Goal: Transaction & Acquisition: Purchase product/service

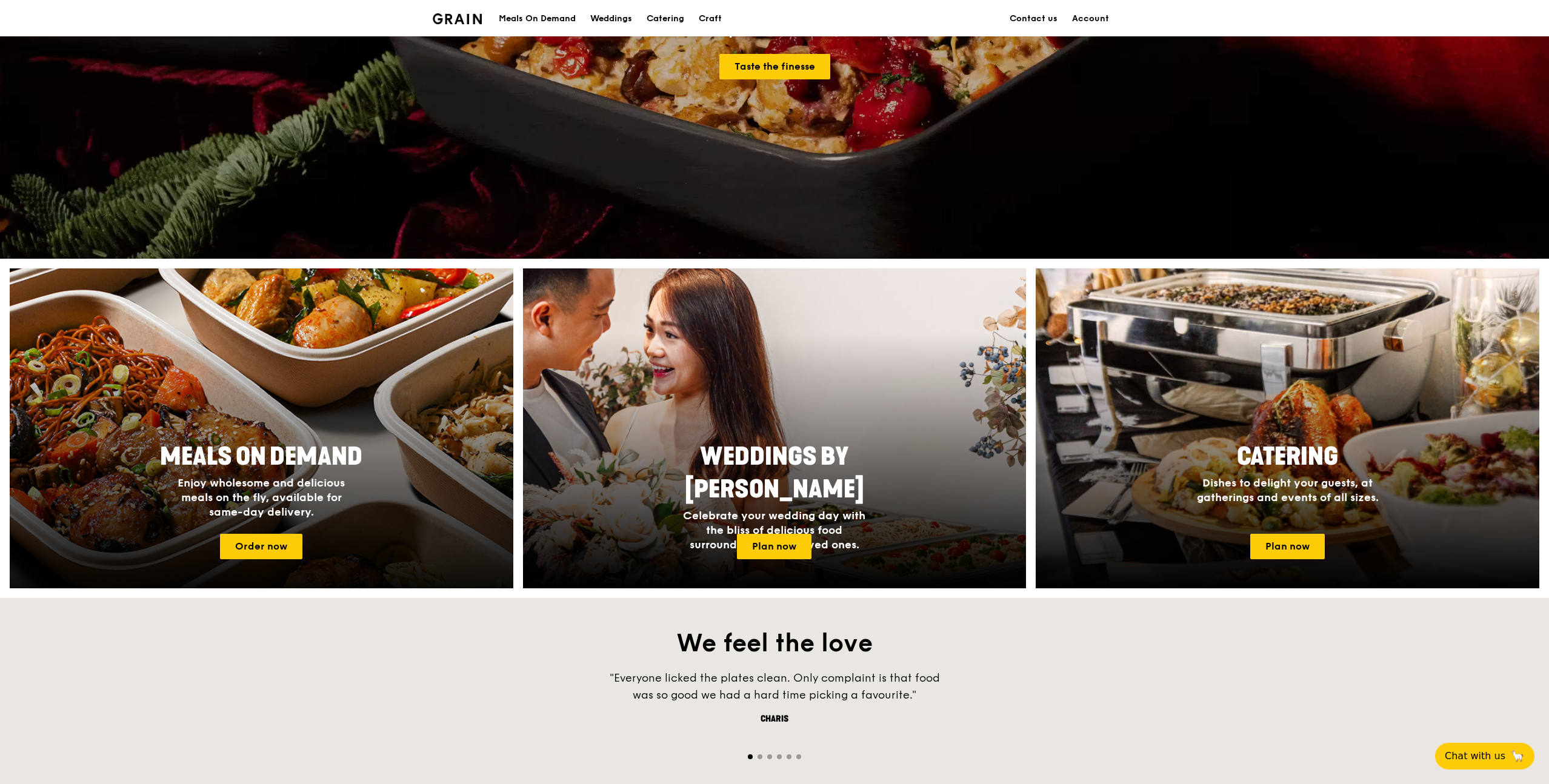
scroll to position [235, 0]
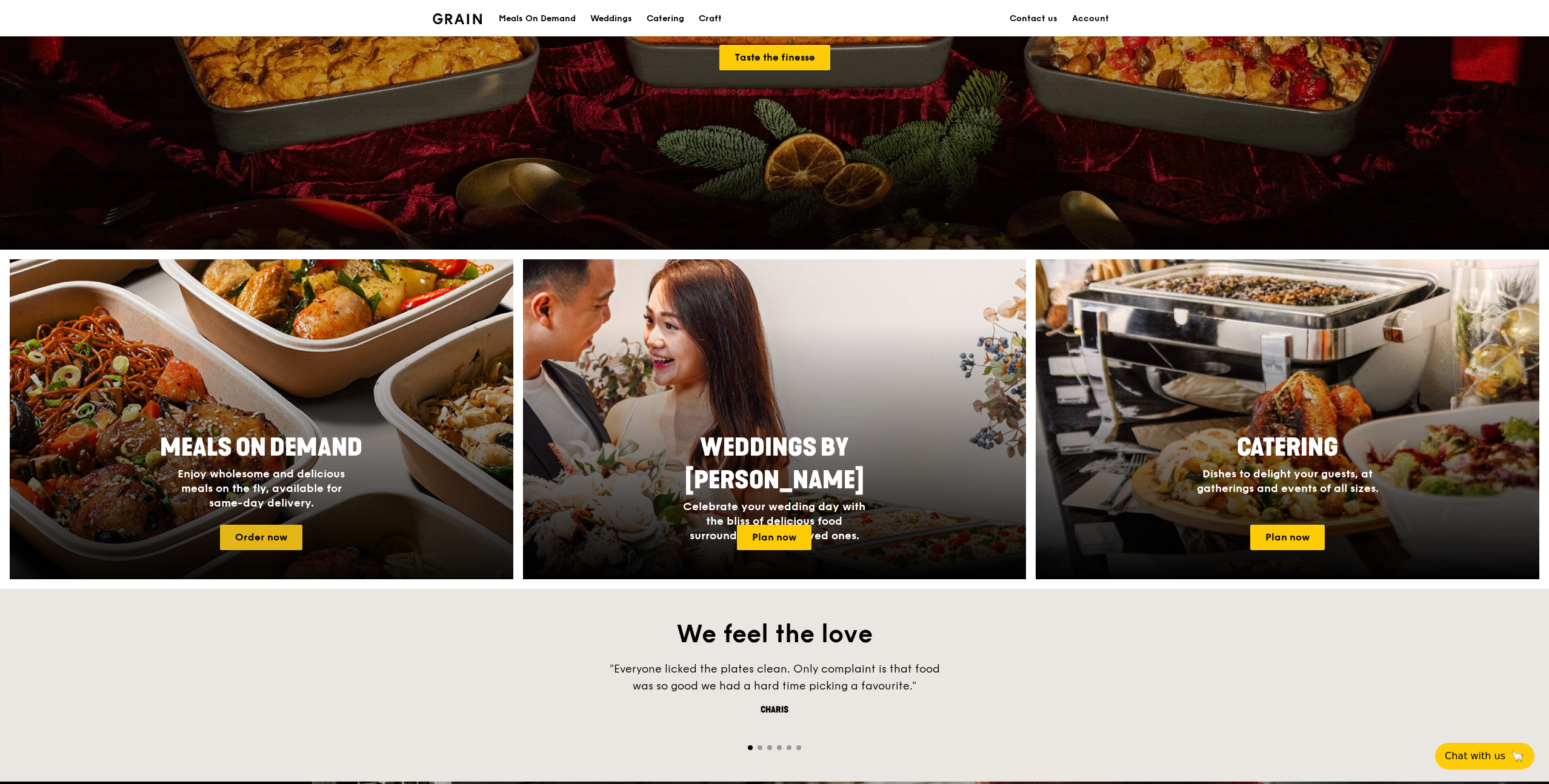
click at [263, 527] on link "Order now" at bounding box center [261, 538] width 83 height 26
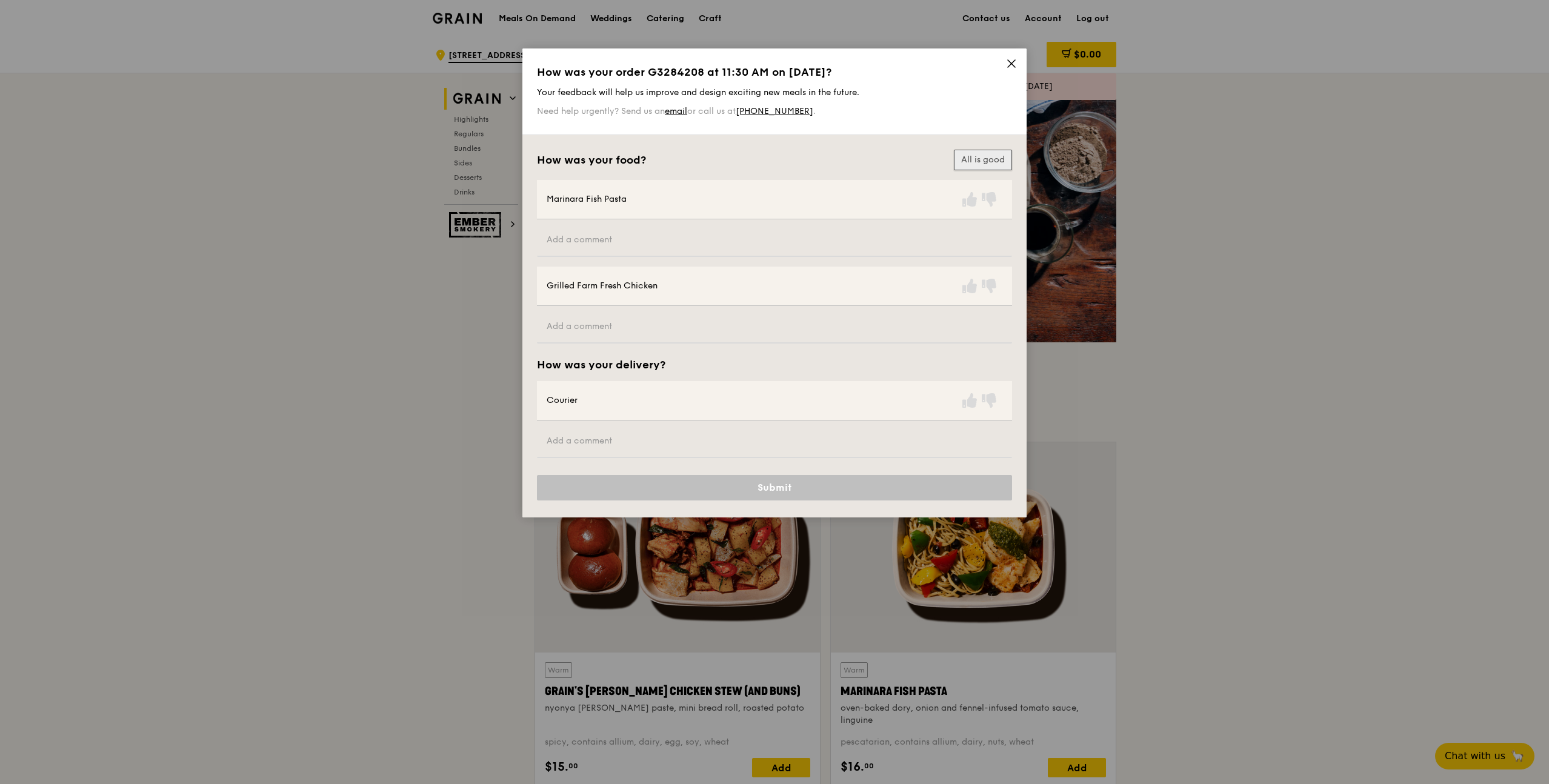
click at [975, 157] on button "All is good" at bounding box center [983, 160] width 58 height 21
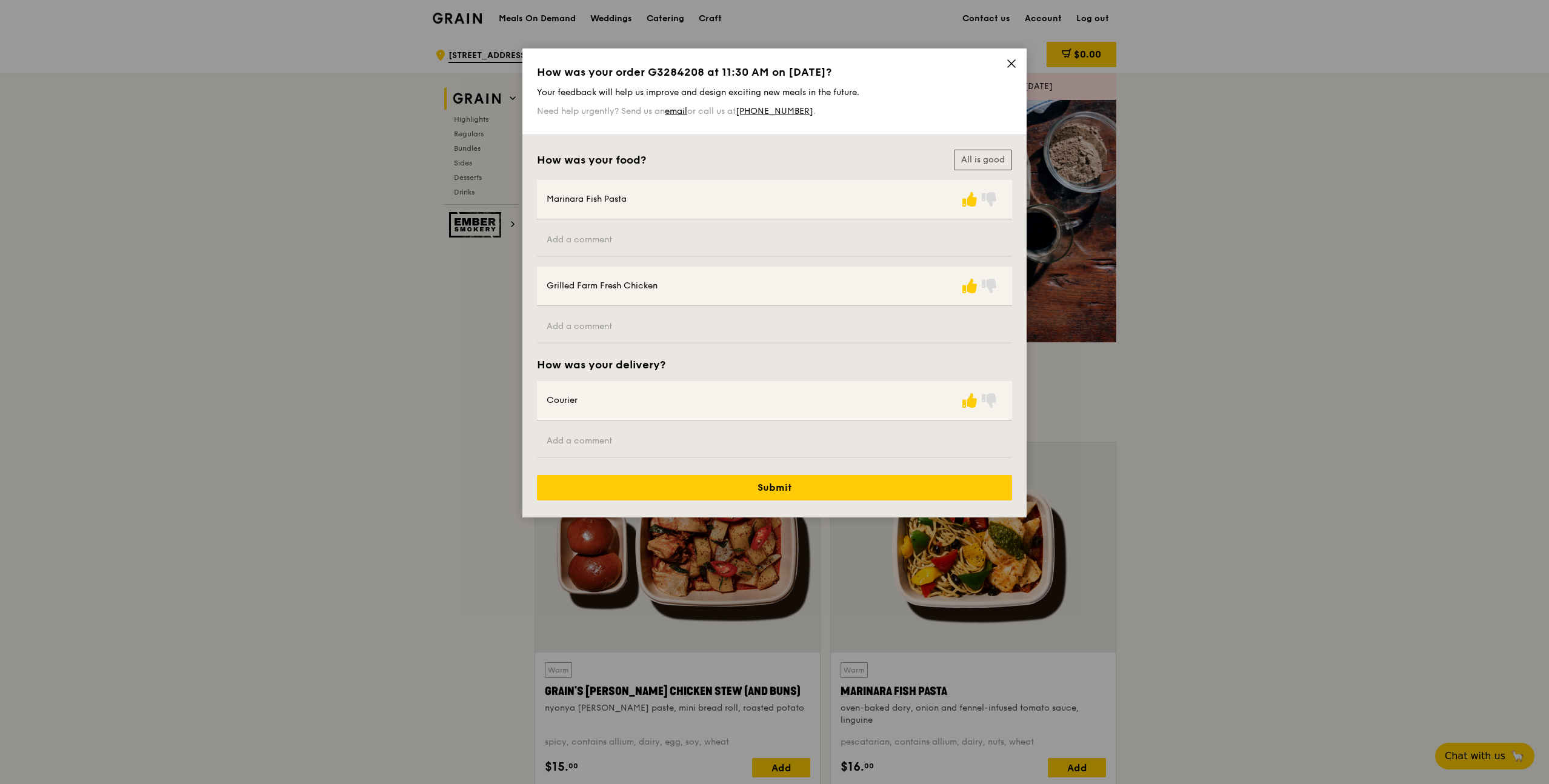
click at [1007, 66] on icon at bounding box center [1011, 63] width 11 height 11
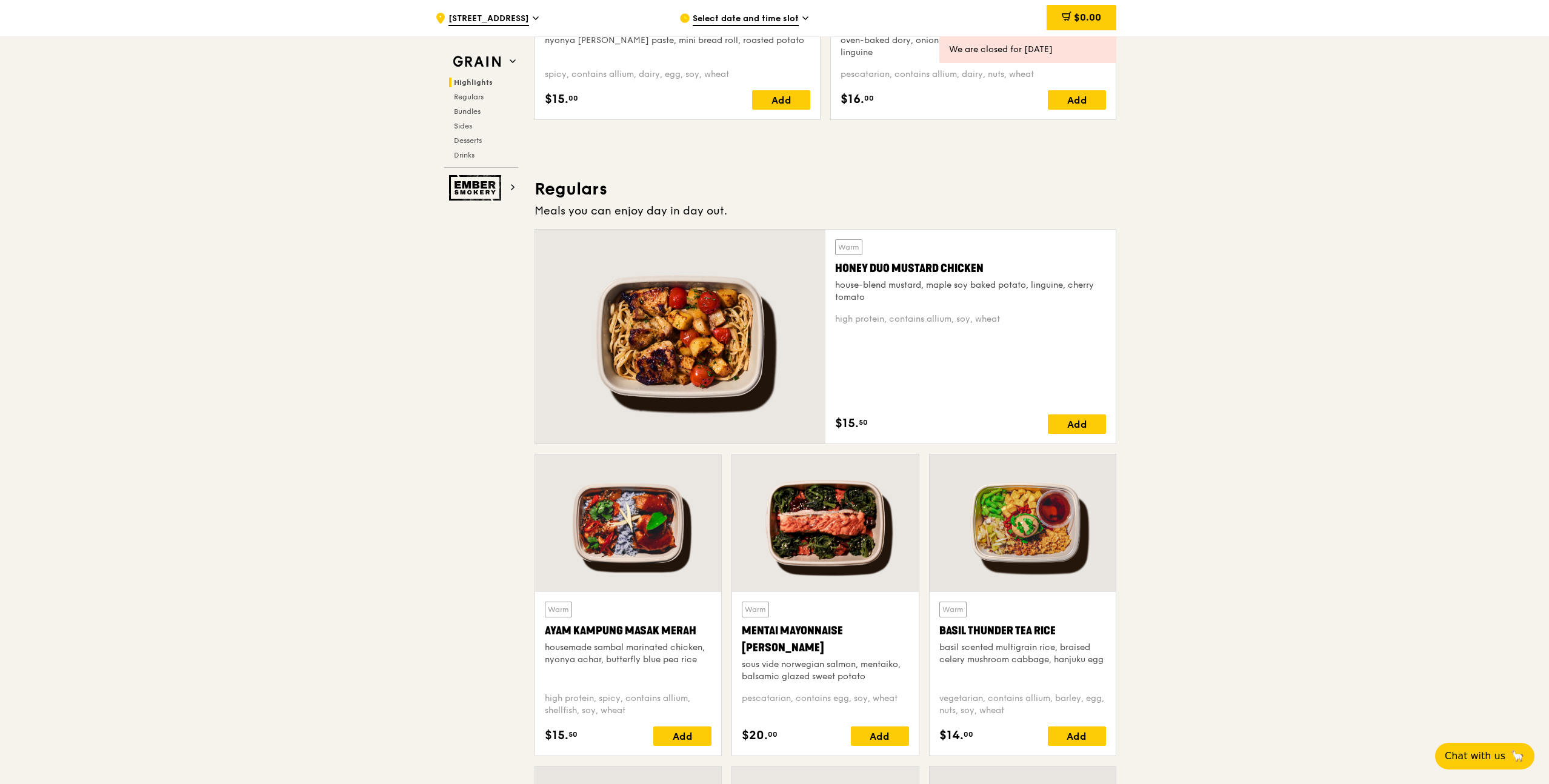
scroll to position [813, 0]
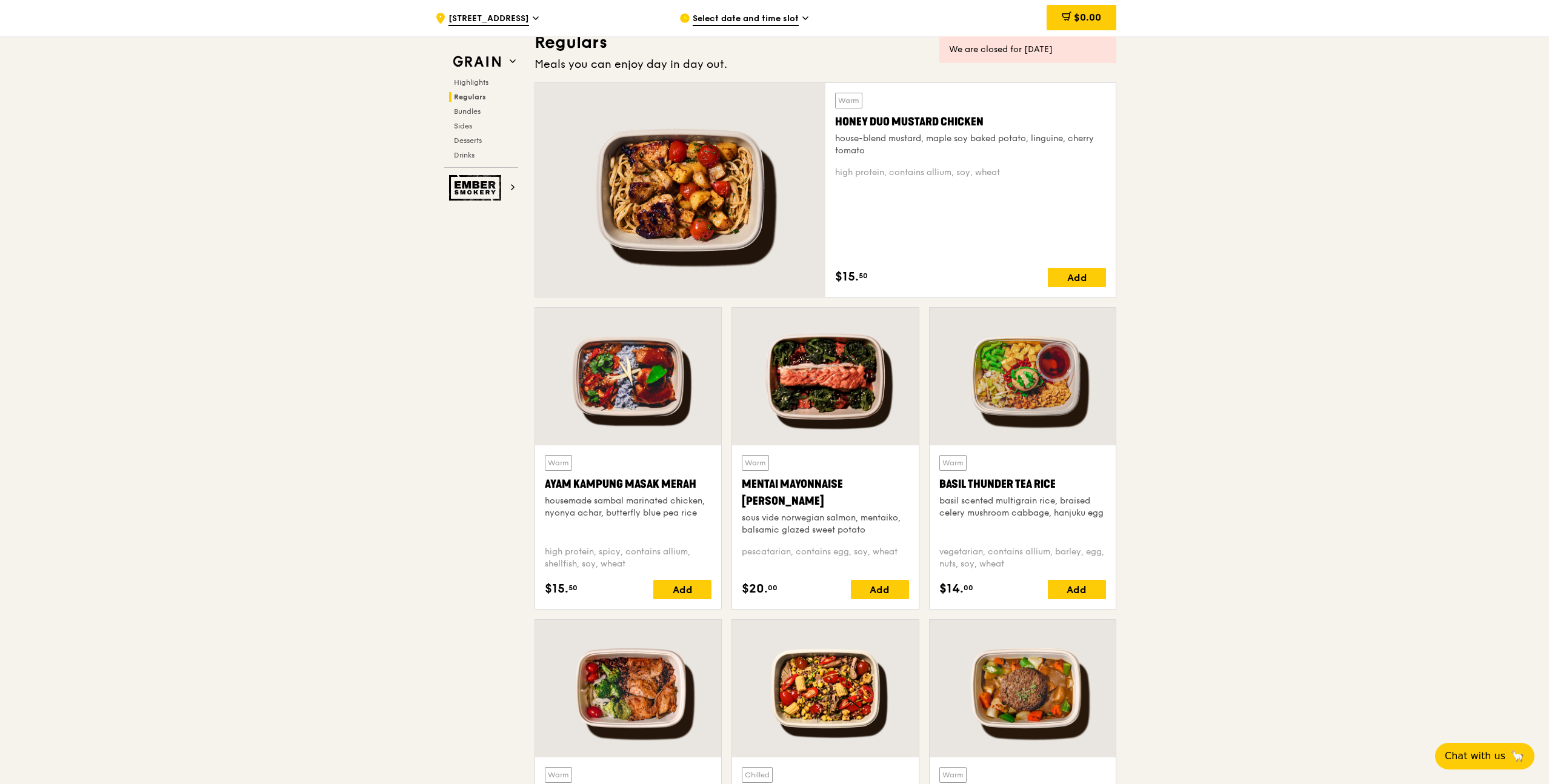
click at [857, 402] on div at bounding box center [824, 376] width 186 height 137
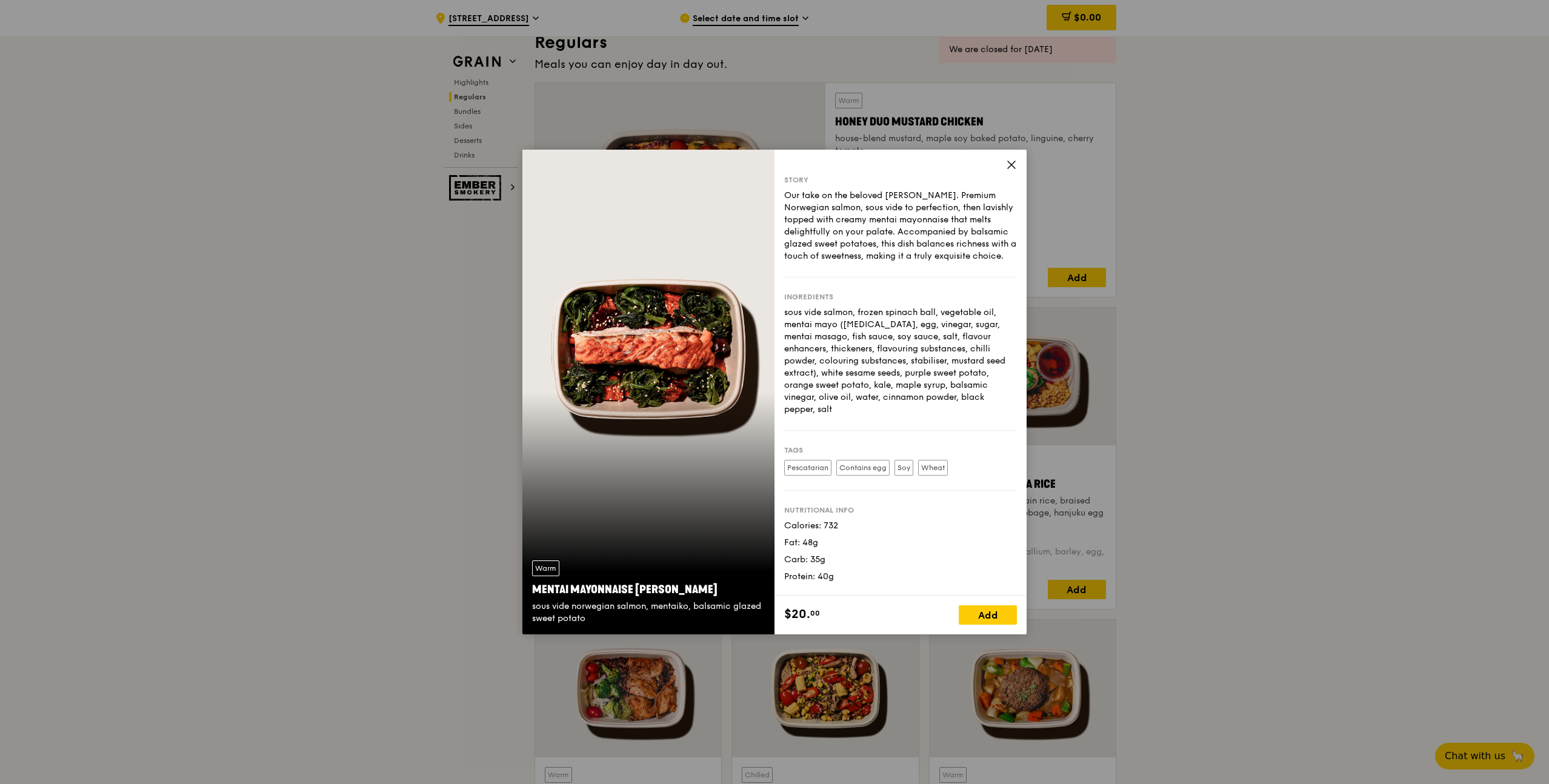
click at [1012, 164] on icon at bounding box center [1011, 164] width 7 height 7
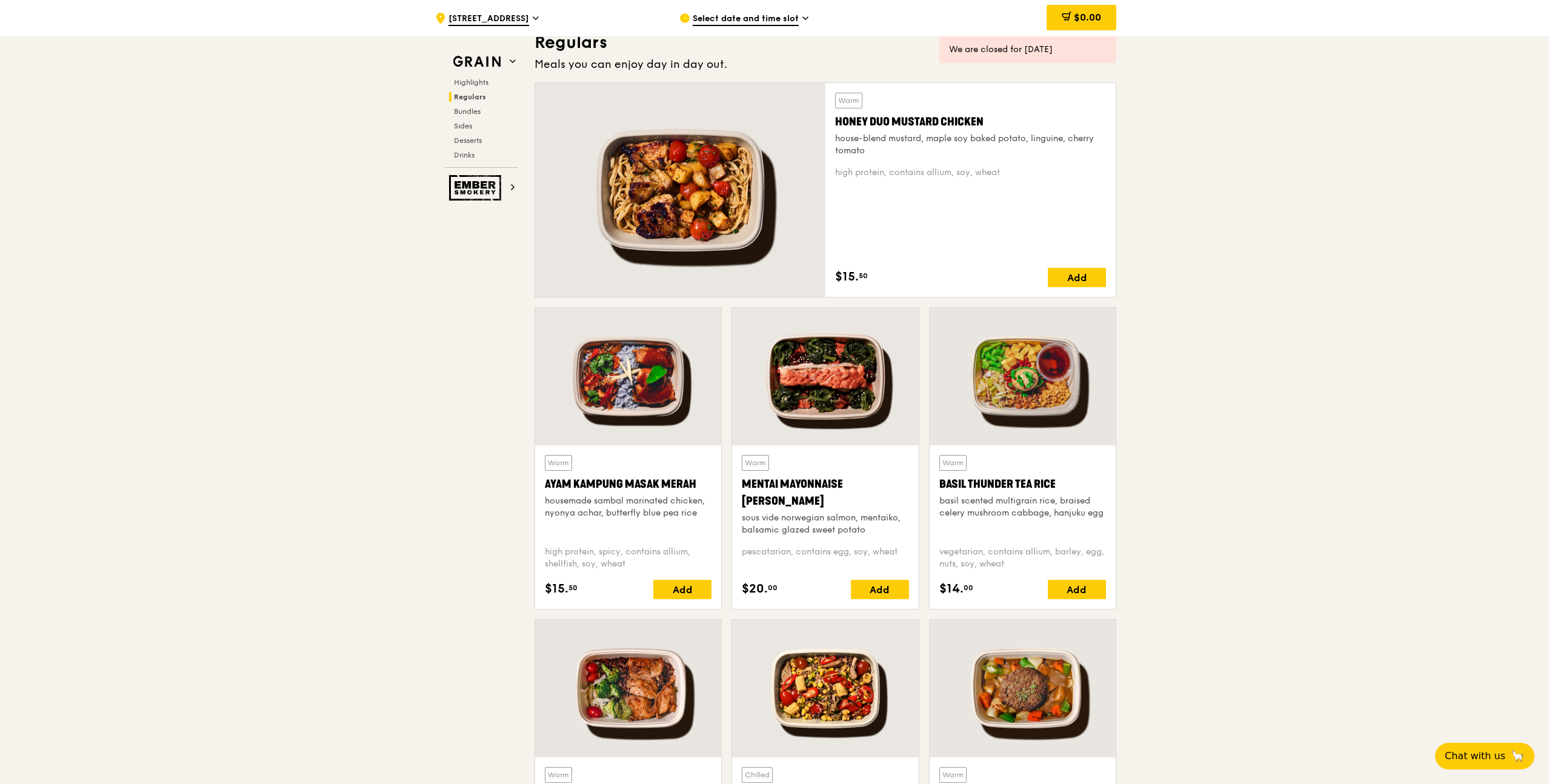
scroll to position [812, 0]
click at [865, 593] on div "Add" at bounding box center [880, 590] width 58 height 19
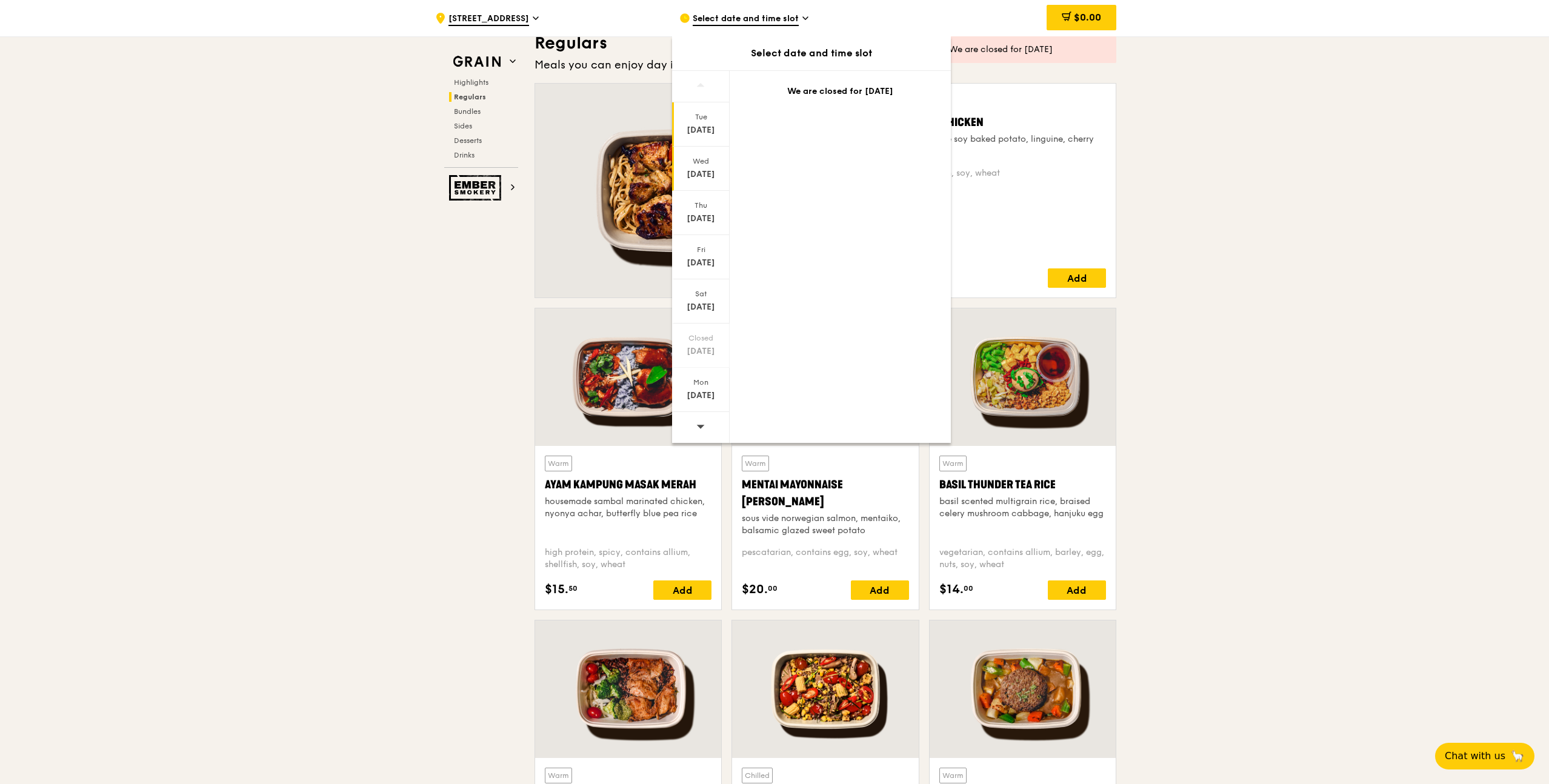
click at [702, 172] on div "[DATE]" at bounding box center [701, 174] width 54 height 12
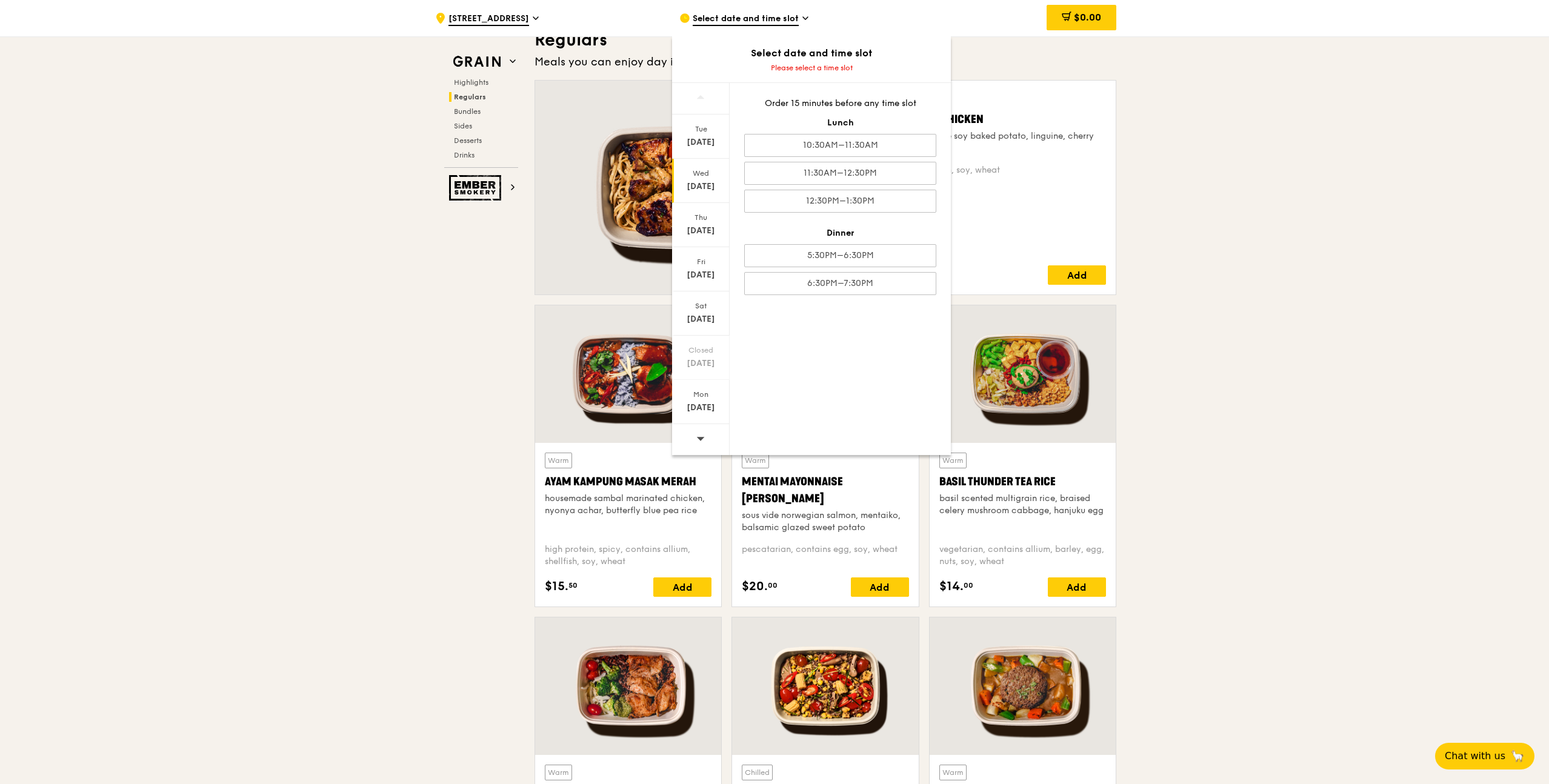
scroll to position [817, 0]
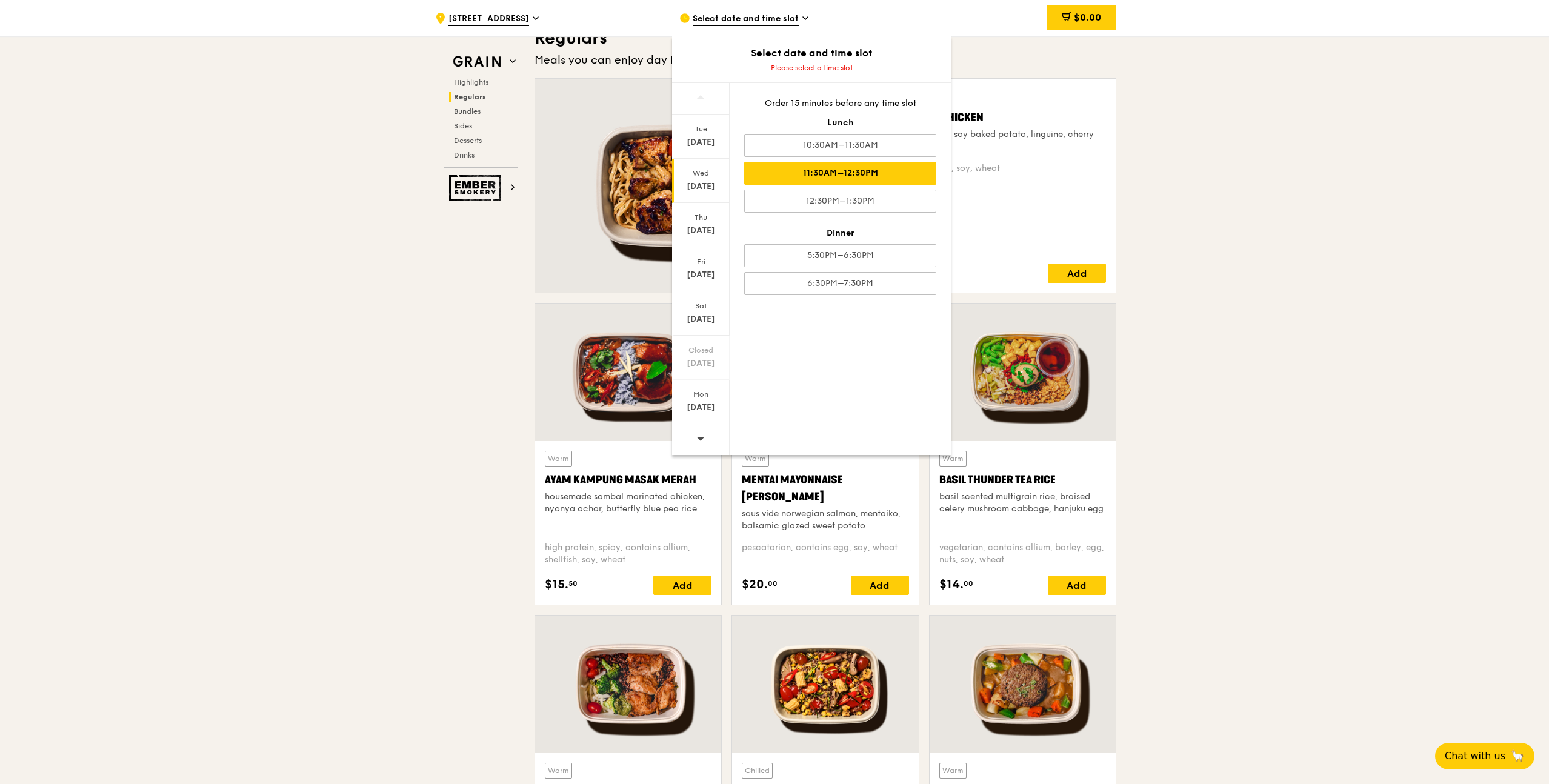
click at [873, 177] on div "11:30AM–12:30PM" at bounding box center [840, 173] width 192 height 23
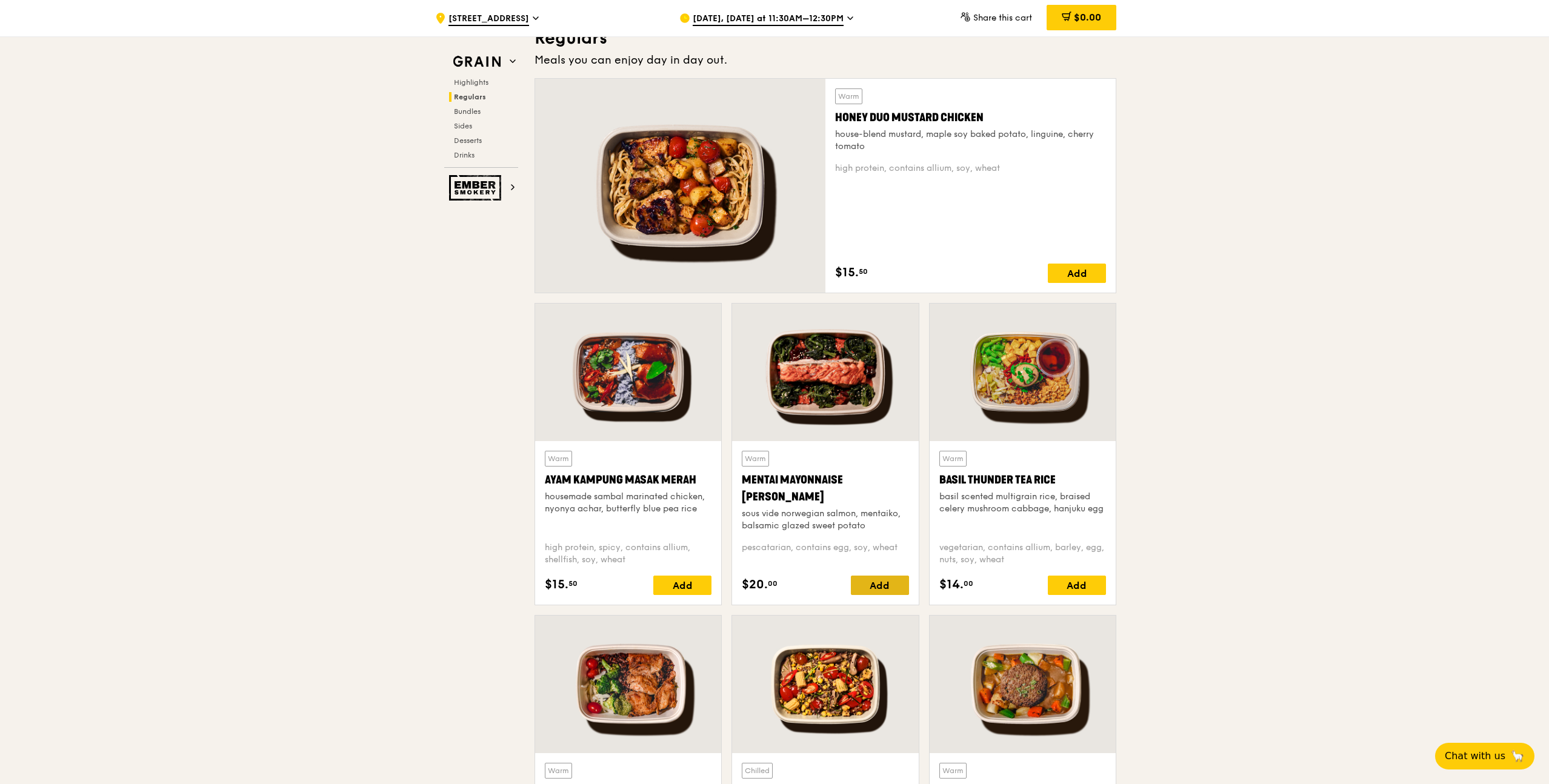
click at [865, 588] on div "Add" at bounding box center [880, 585] width 58 height 19
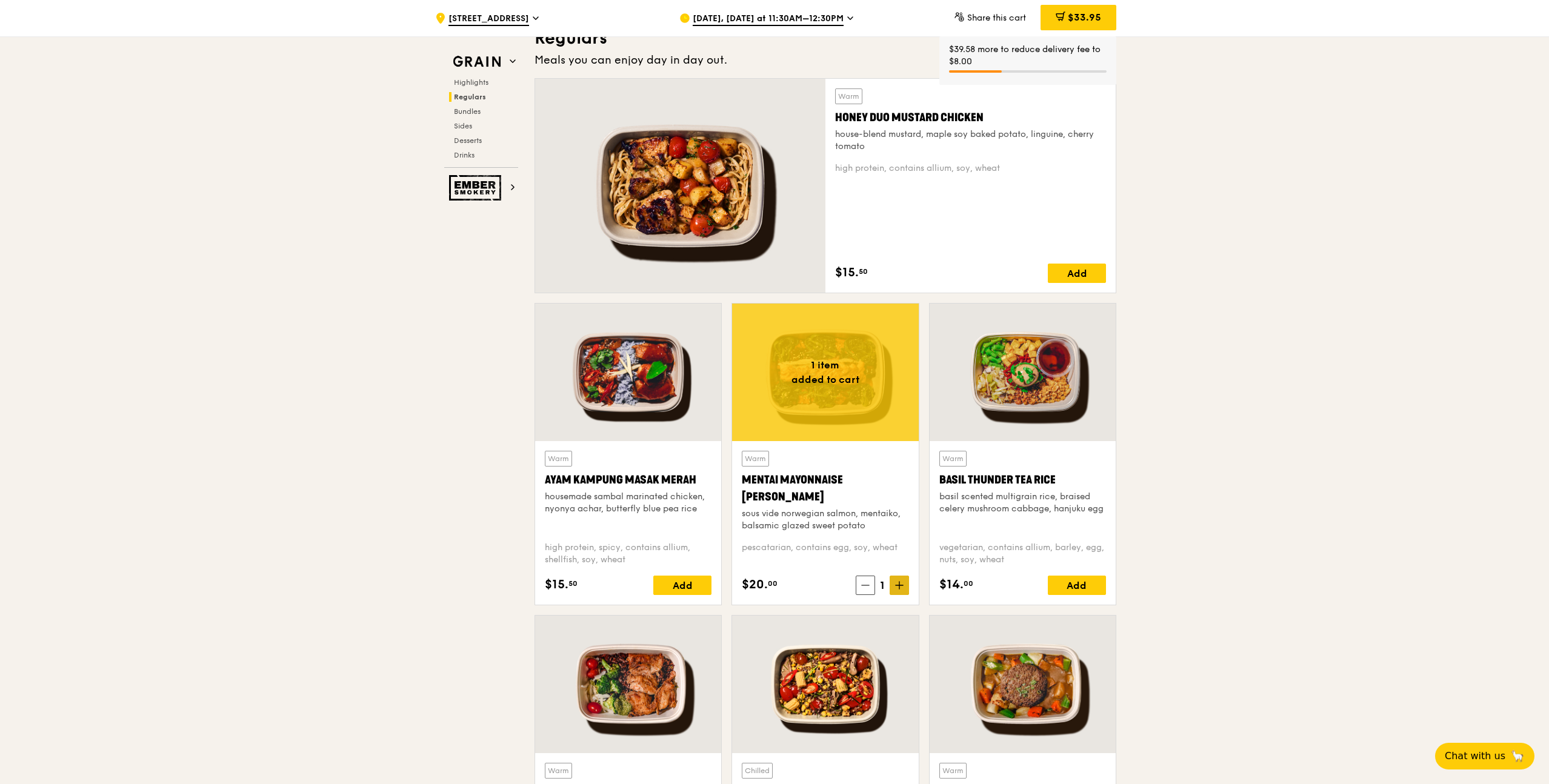
click at [899, 587] on icon at bounding box center [899, 585] width 0 height 7
click at [899, 589] on icon at bounding box center [899, 585] width 9 height 9
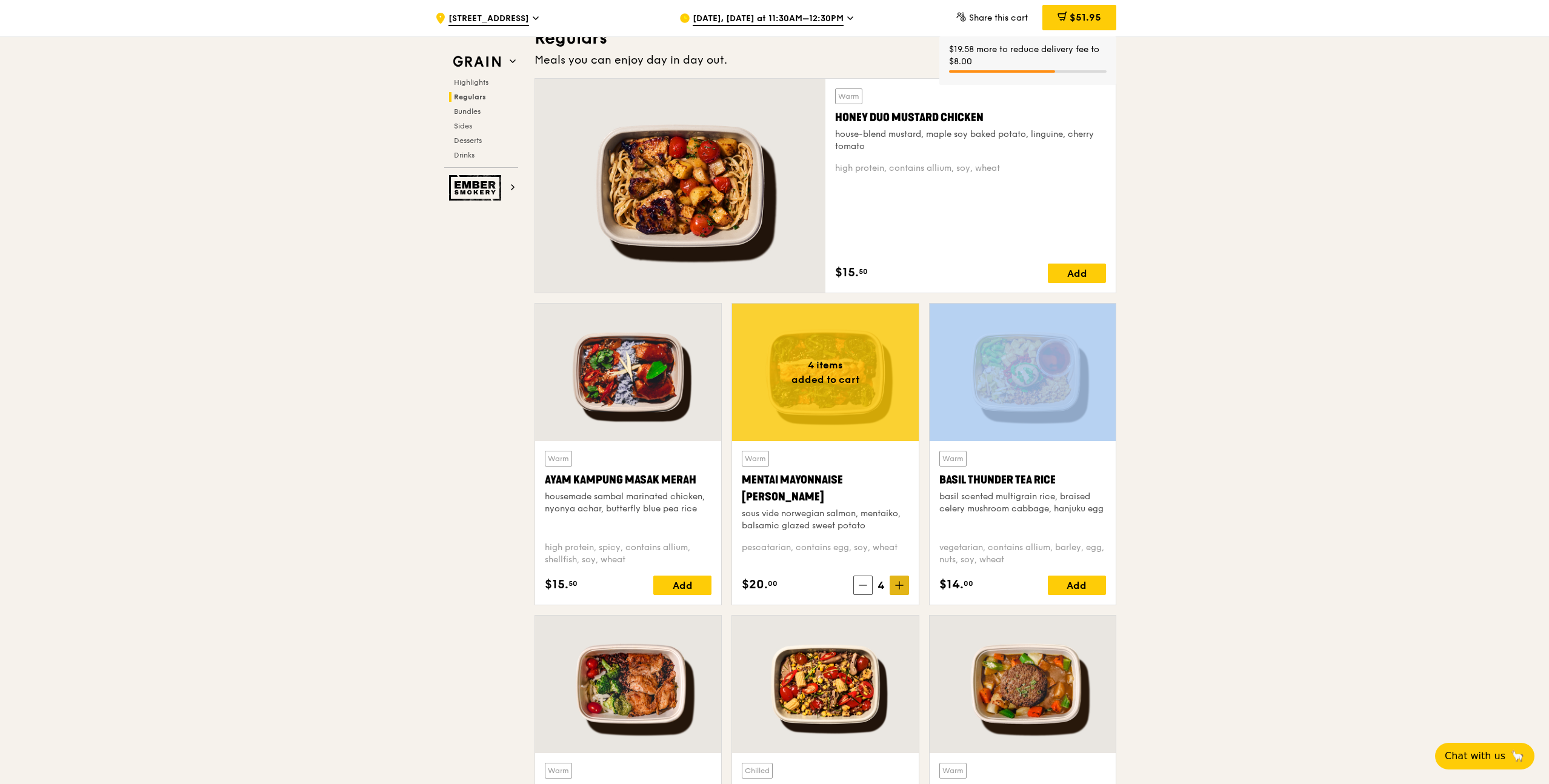
click at [898, 589] on icon at bounding box center [899, 585] width 9 height 9
click at [898, 590] on icon at bounding box center [899, 585] width 9 height 9
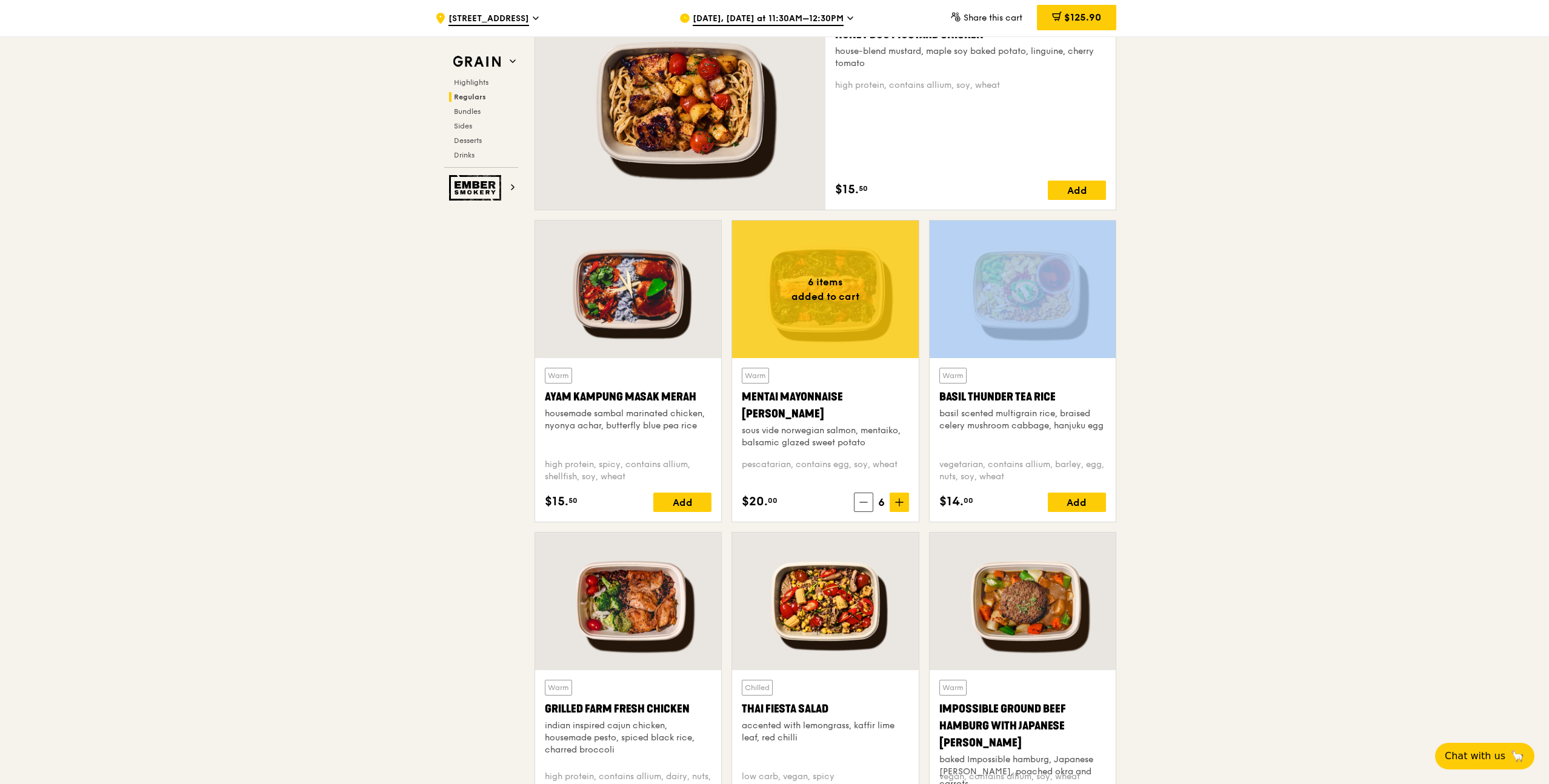
scroll to position [898, 0]
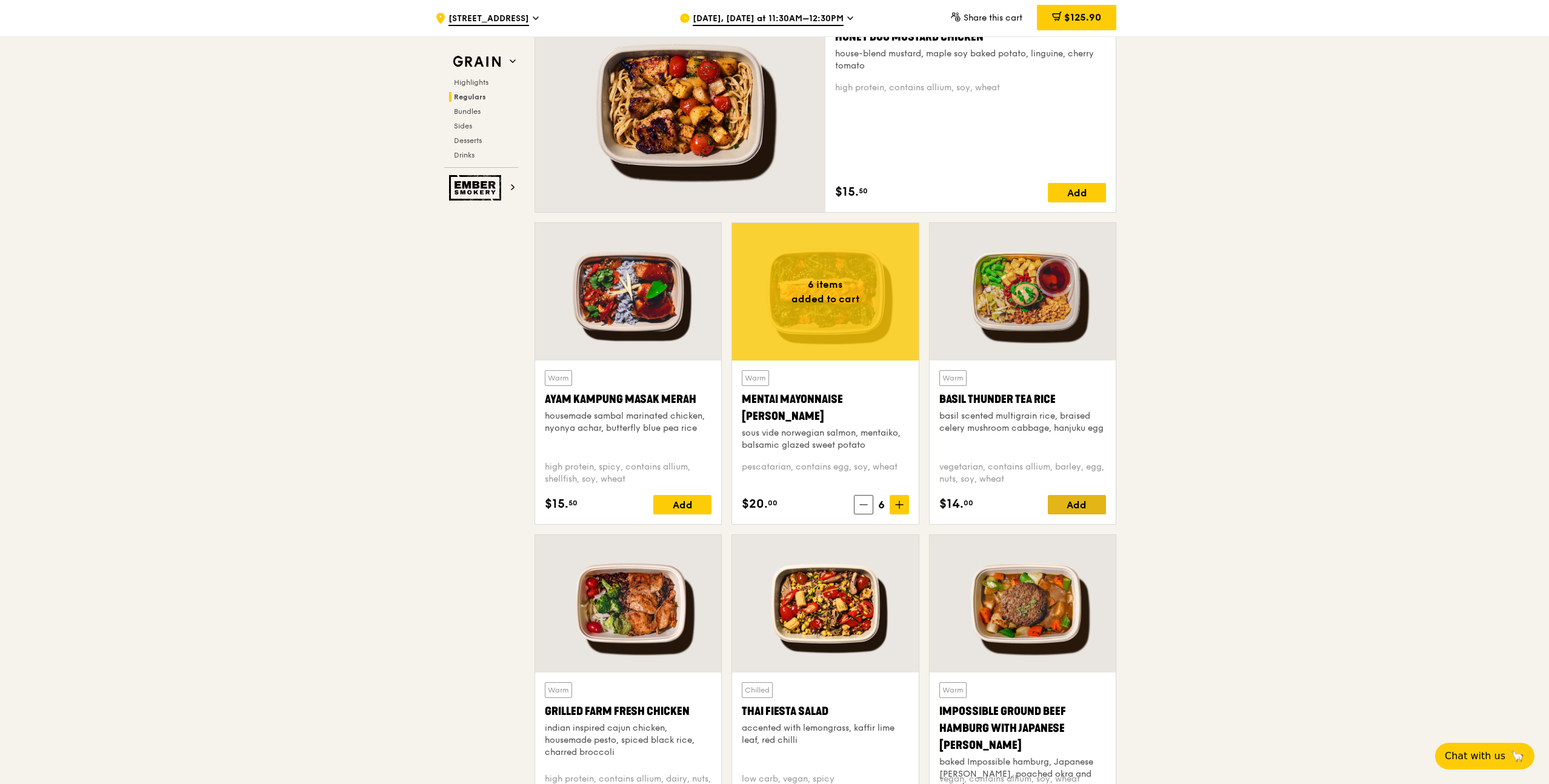
click at [1072, 509] on div "Add" at bounding box center [1077, 504] width 58 height 19
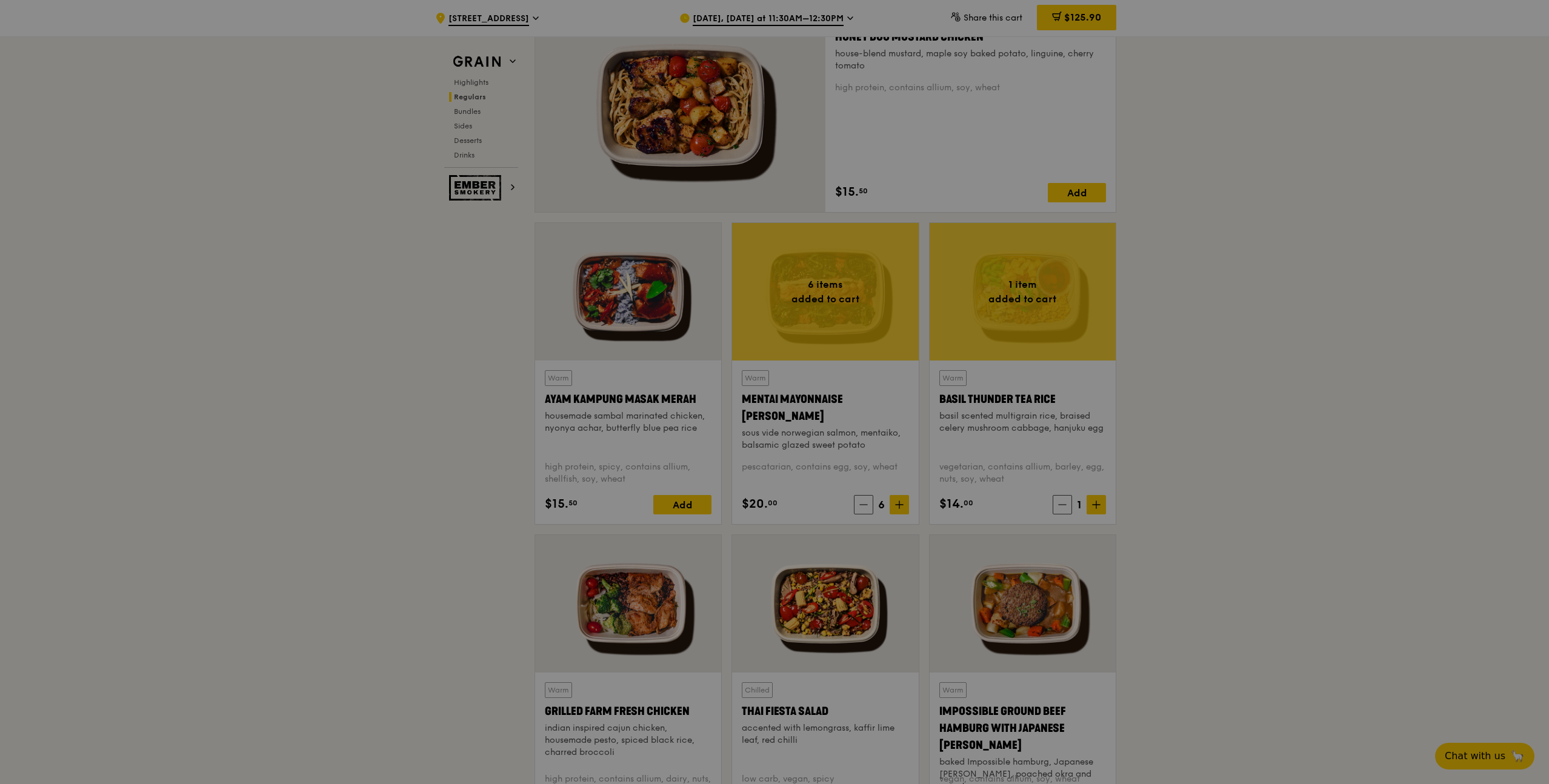
click at [1093, 507] on div at bounding box center [774, 392] width 1549 height 784
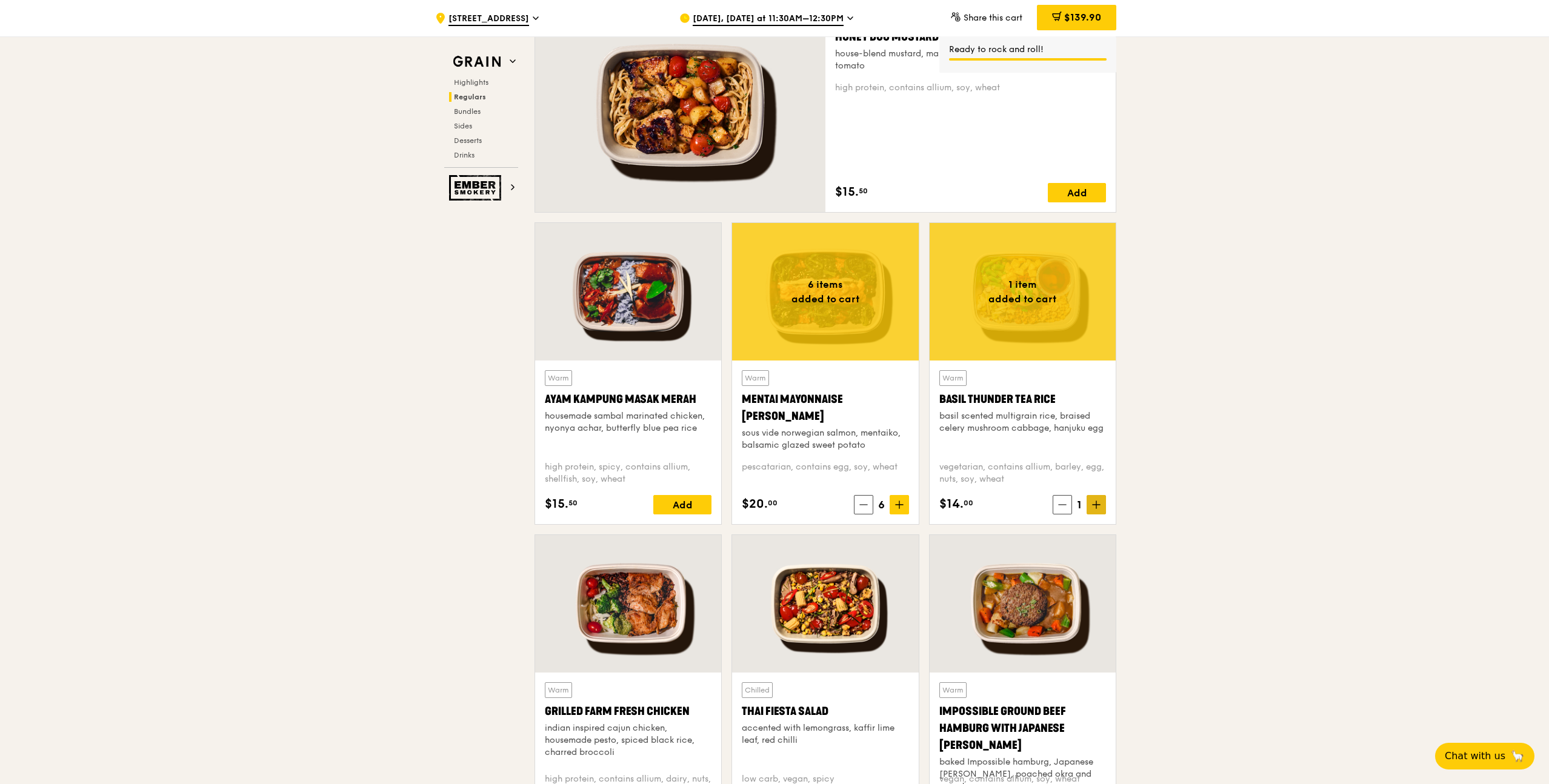
click at [1097, 507] on icon at bounding box center [1097, 505] width 9 height 9
click at [1105, 511] on span at bounding box center [1096, 504] width 19 height 19
click at [1058, 507] on icon at bounding box center [1060, 505] width 9 height 9
click at [1097, 509] on span at bounding box center [1096, 504] width 19 height 19
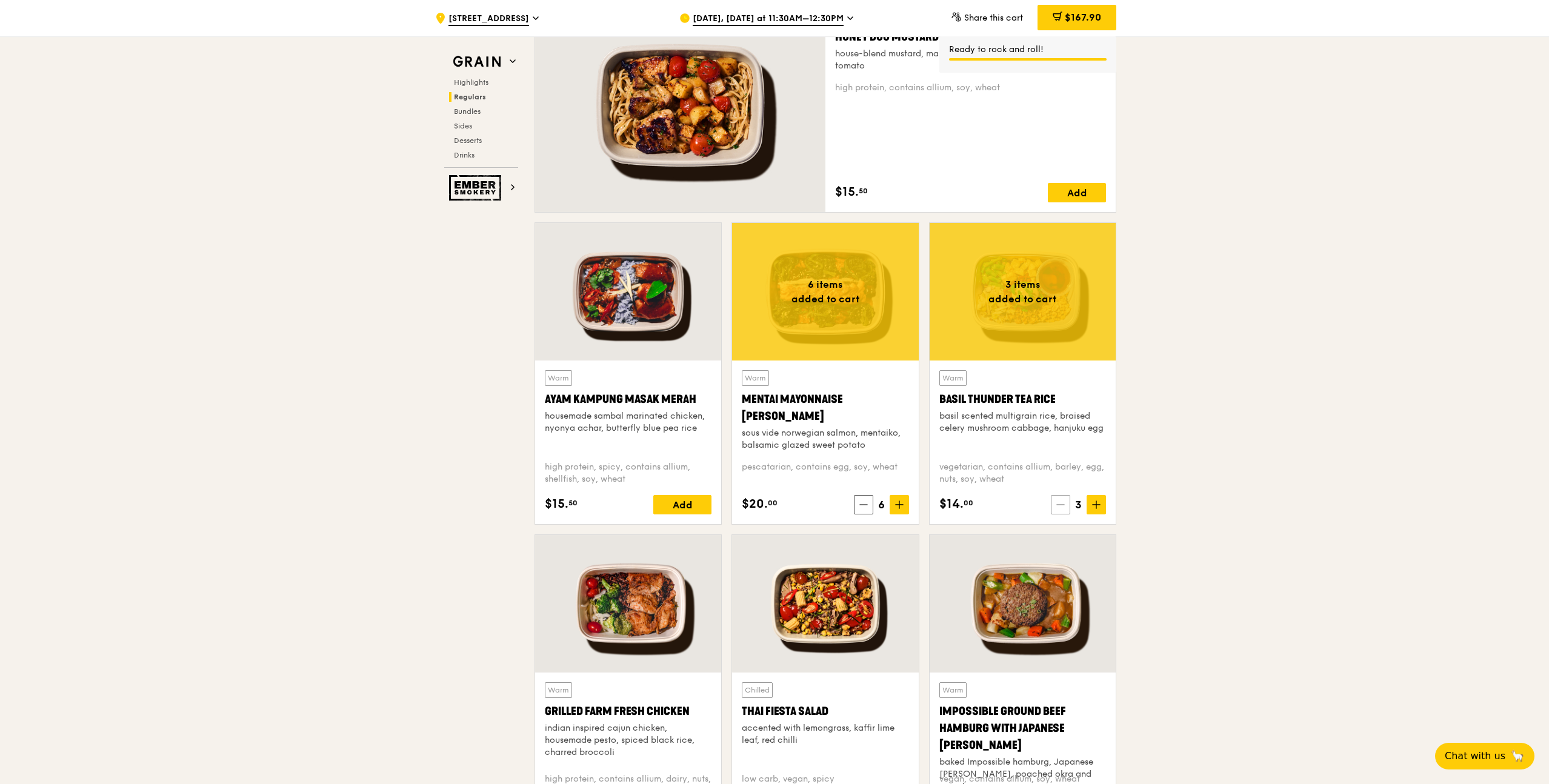
click at [1057, 508] on icon at bounding box center [1060, 505] width 9 height 9
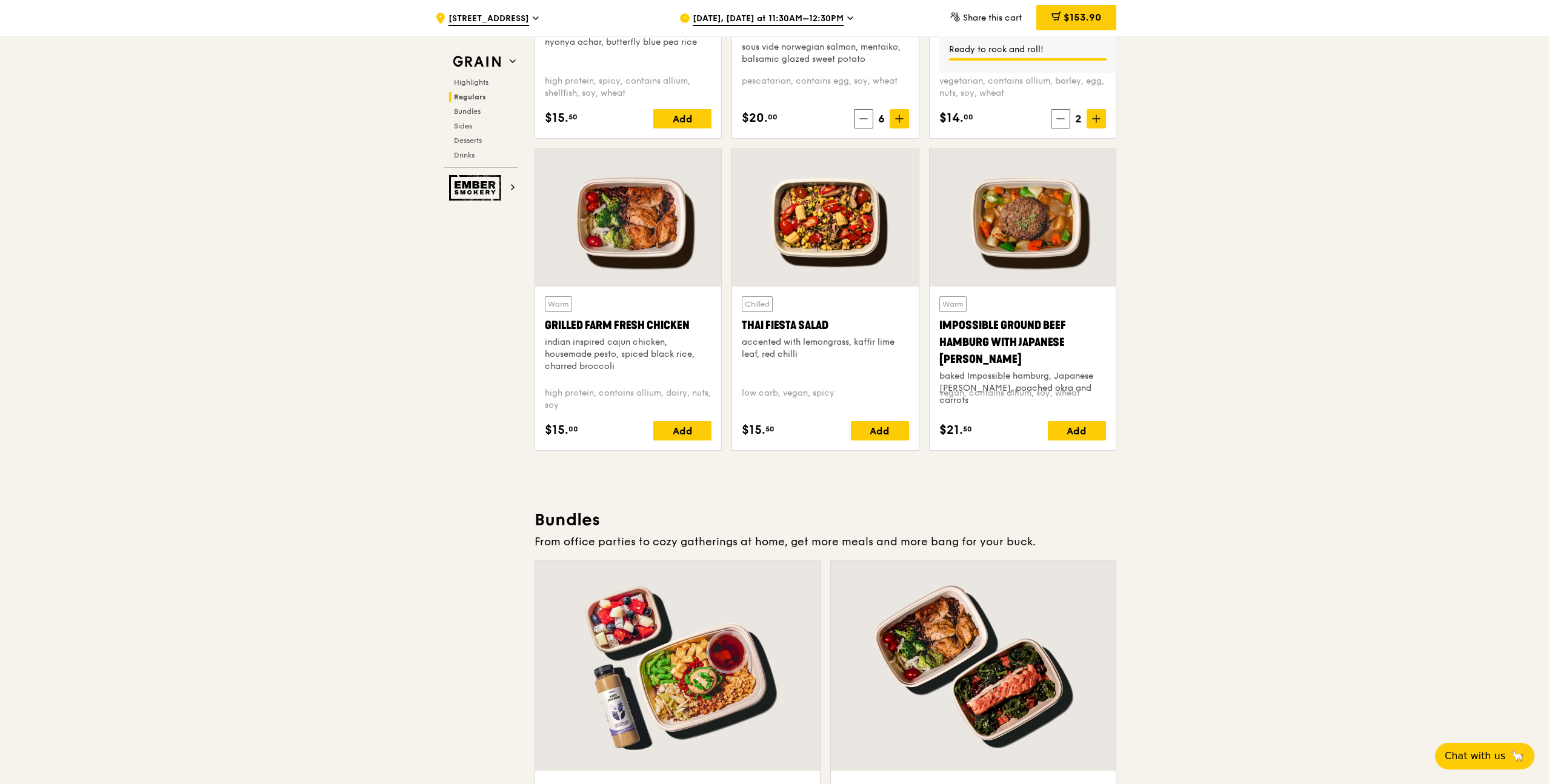
scroll to position [1250, 0]
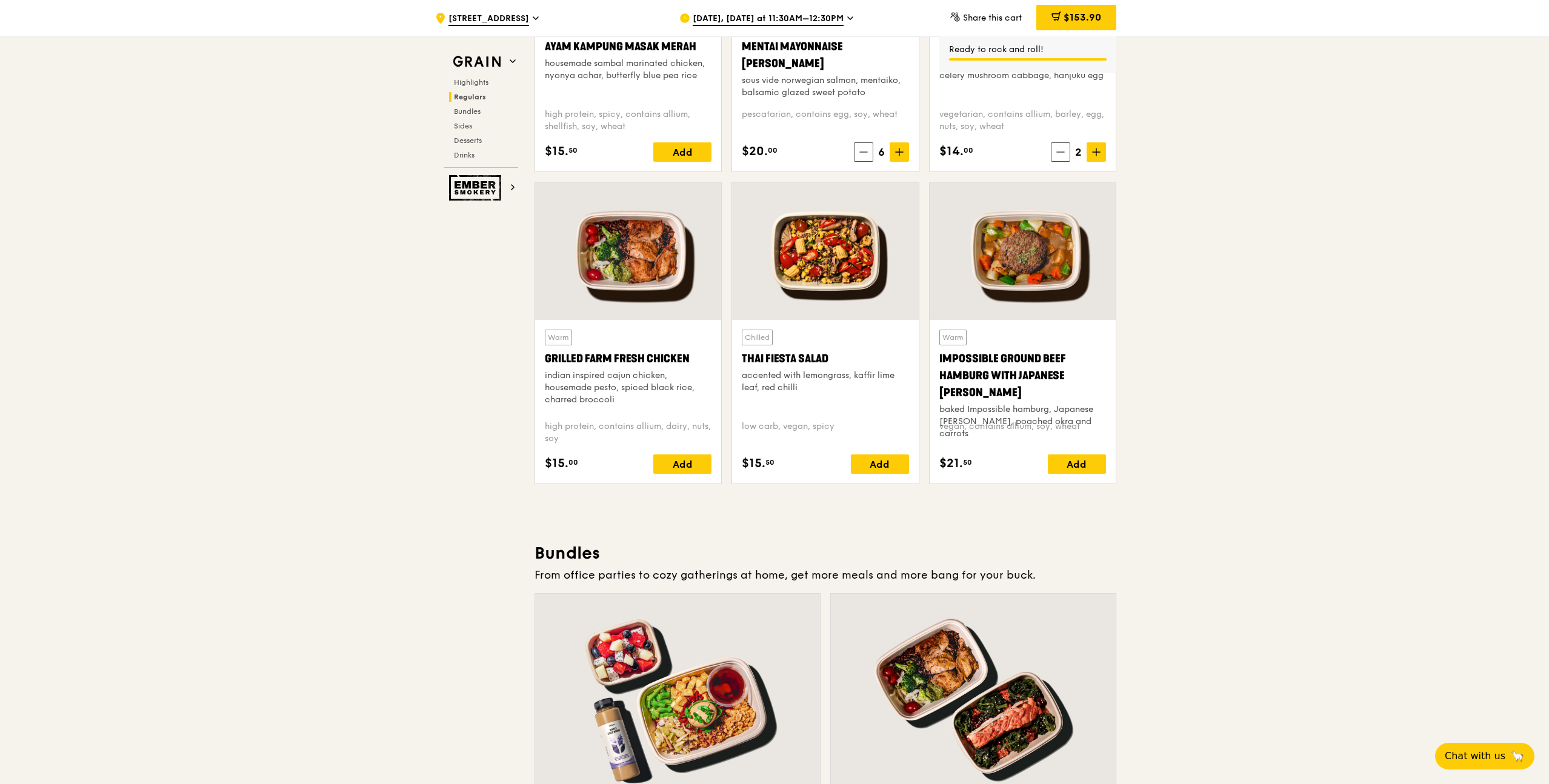
click at [1055, 464] on div "Add" at bounding box center [1077, 464] width 58 height 19
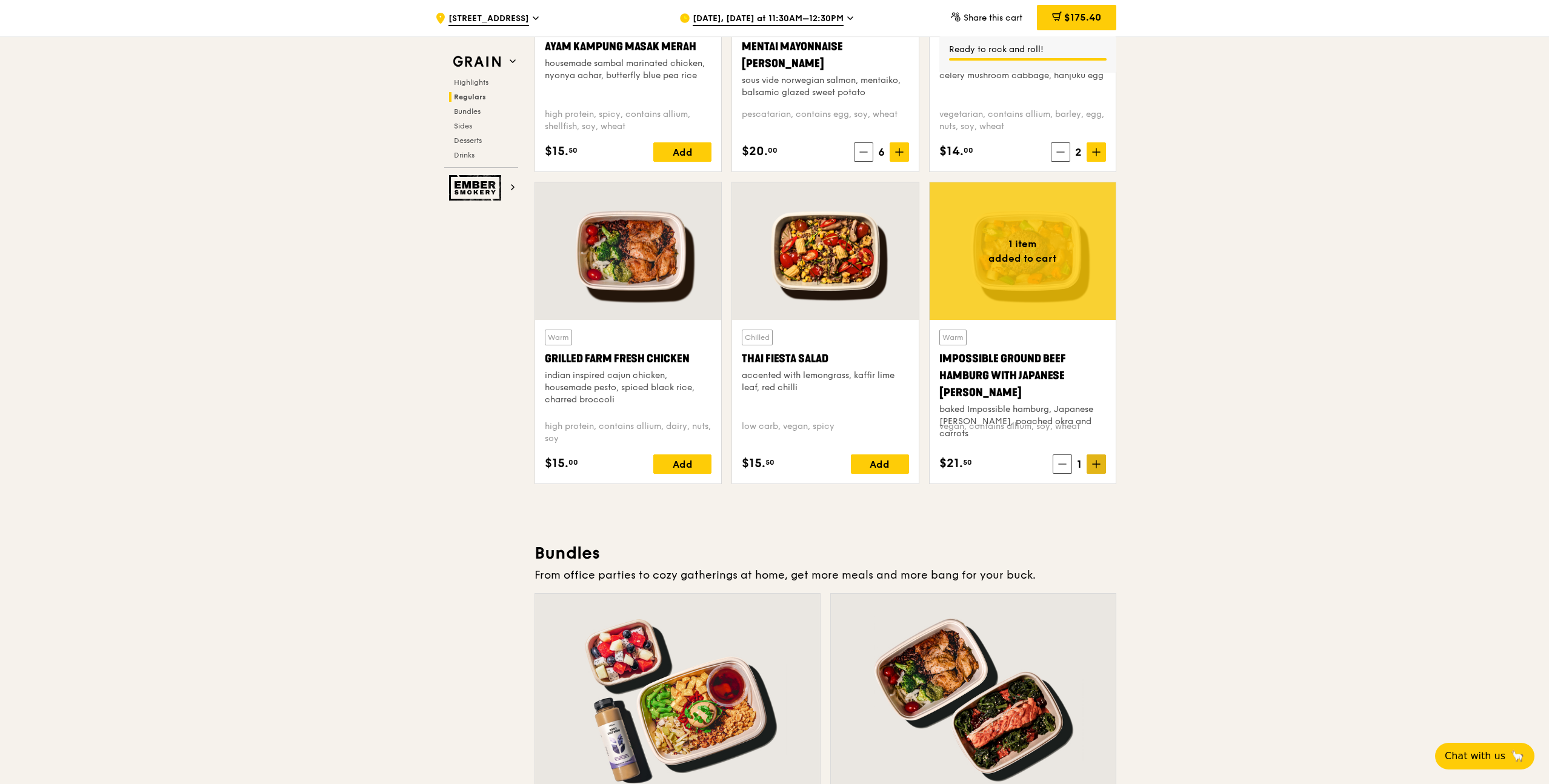
click at [1098, 465] on icon at bounding box center [1097, 464] width 9 height 9
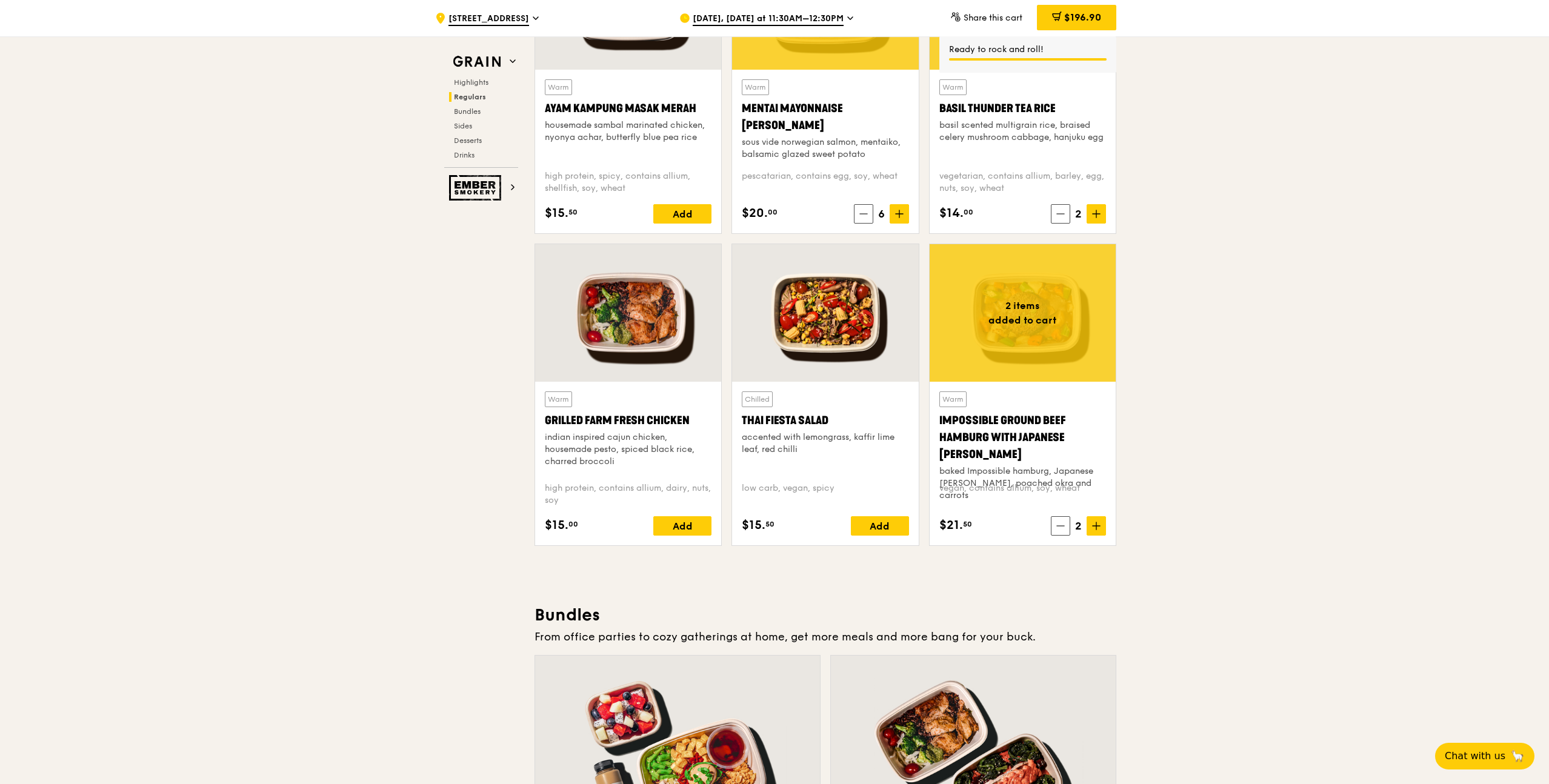
scroll to position [1179, 0]
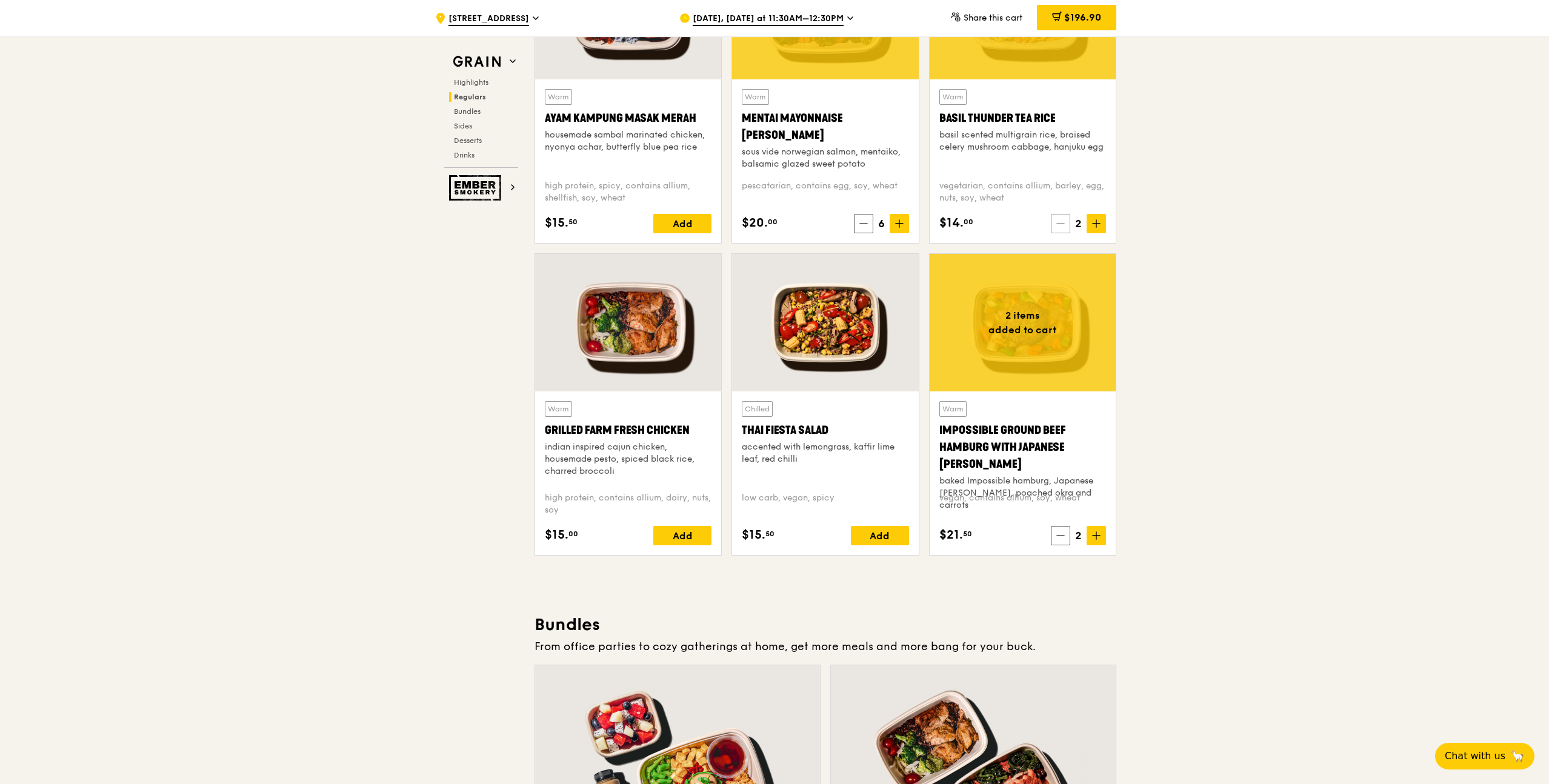
click at [1052, 220] on span at bounding box center [1060, 223] width 19 height 19
drag, startPoint x: 1081, startPoint y: 219, endPoint x: 1089, endPoint y: 219, distance: 8.0
click at [1084, 219] on span "1" at bounding box center [1079, 224] width 14 height 17
click at [1092, 221] on icon at bounding box center [1097, 224] width 9 height 9
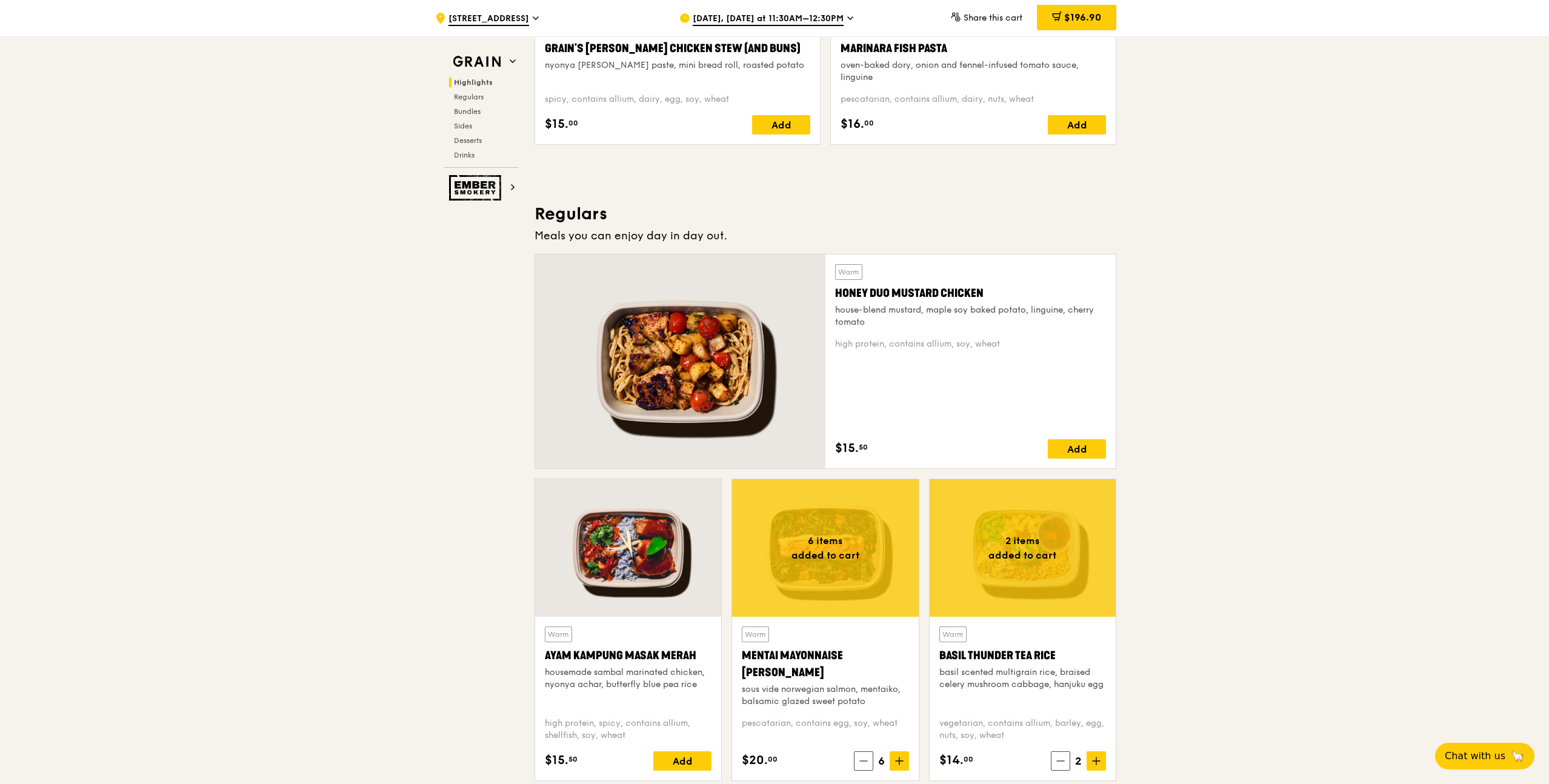
scroll to position [626, 0]
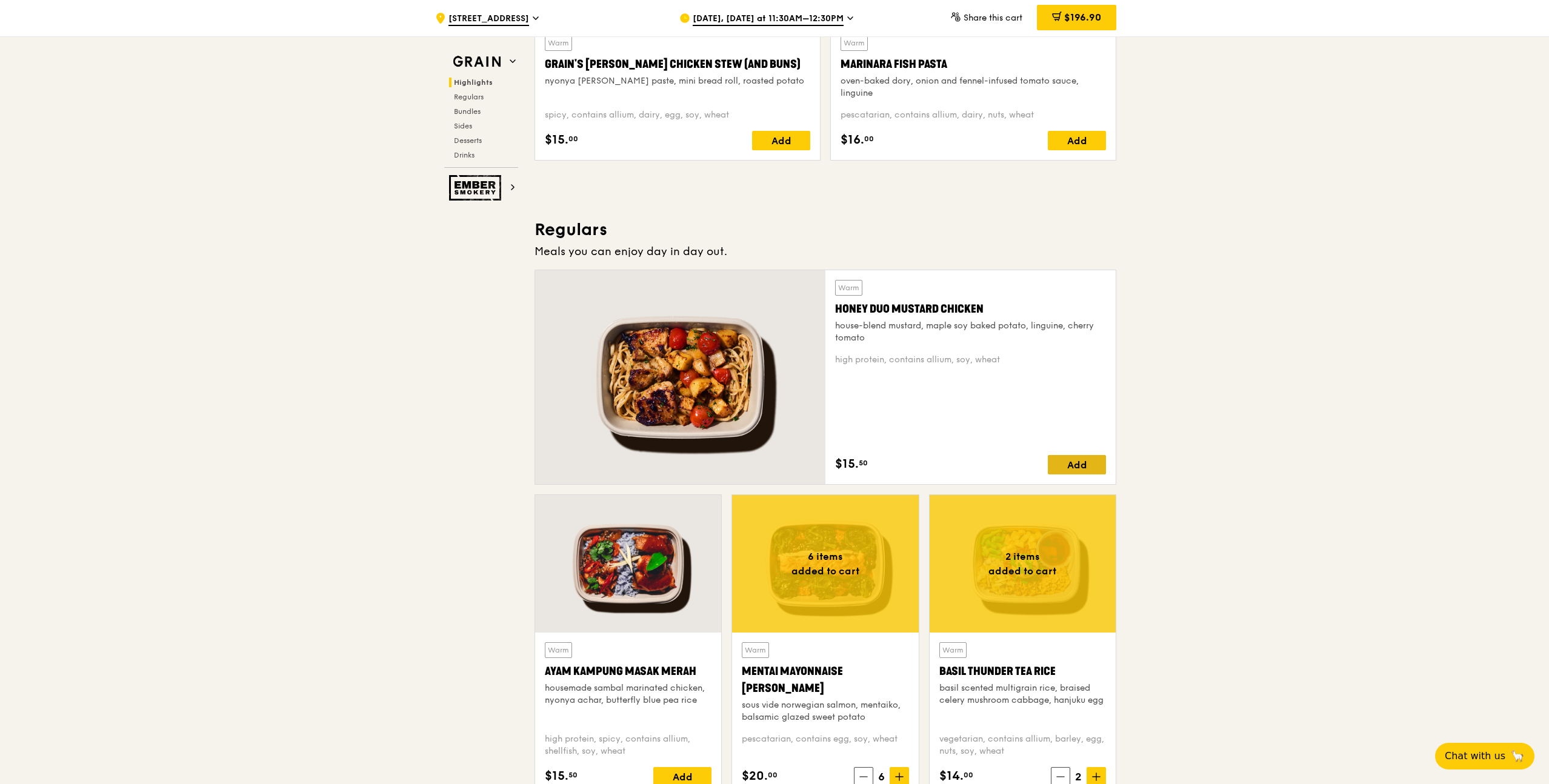
click at [1092, 469] on div "Add" at bounding box center [1077, 464] width 58 height 19
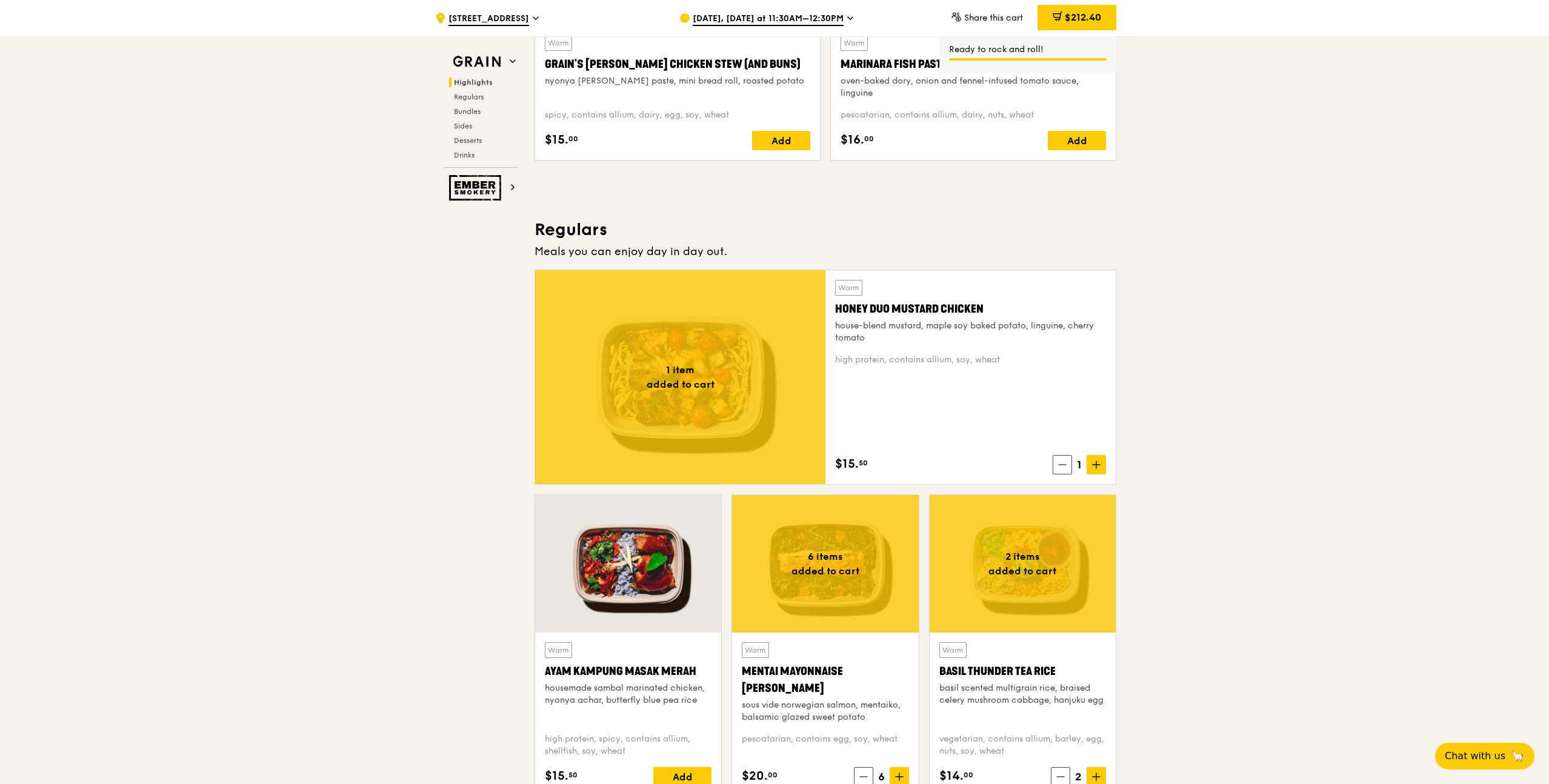
click at [1095, 464] on icon at bounding box center [1097, 464] width 7 height 0
click at [1097, 464] on icon at bounding box center [1097, 464] width 7 height 0
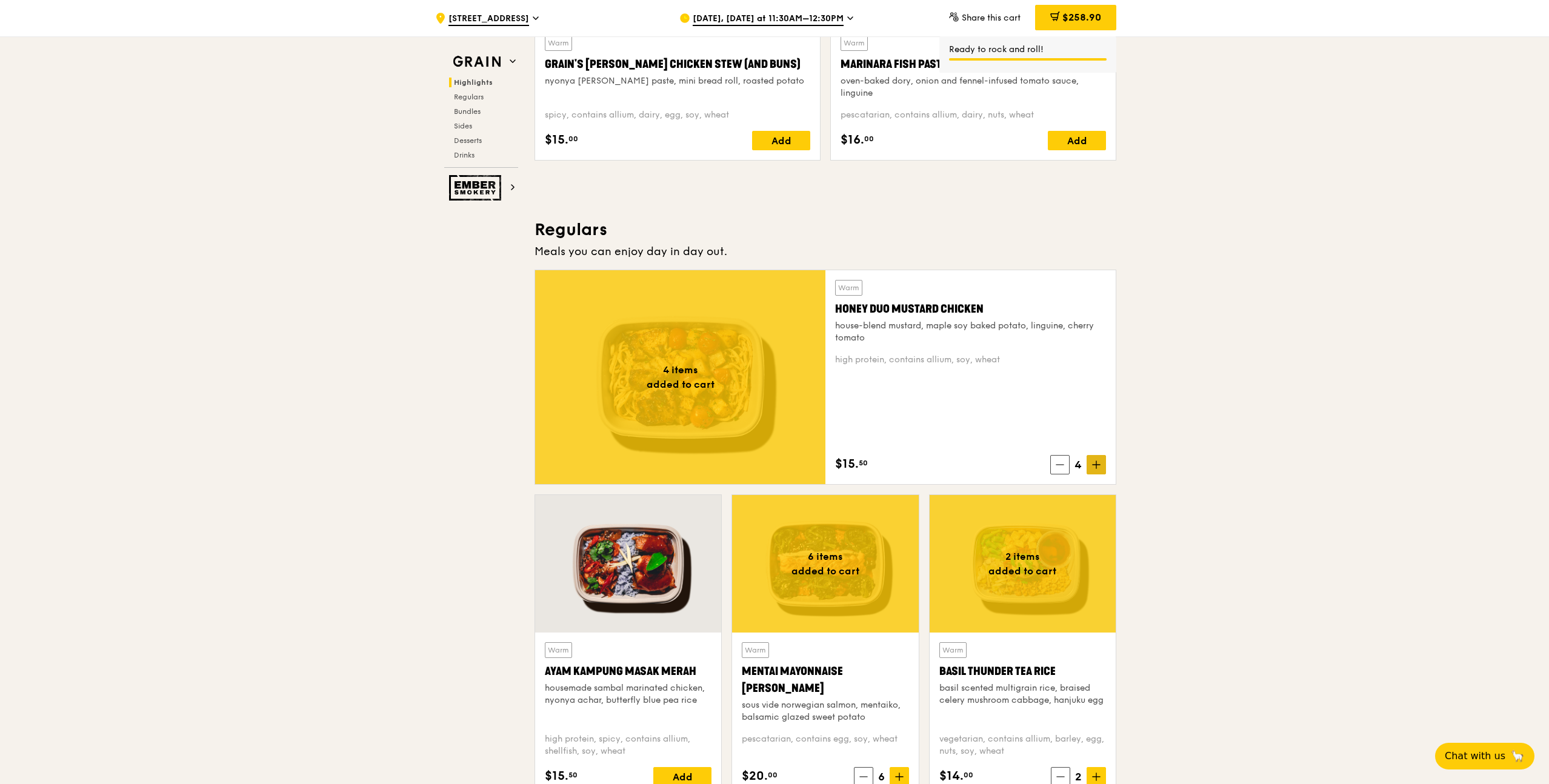
click at [1099, 467] on icon at bounding box center [1097, 464] width 9 height 9
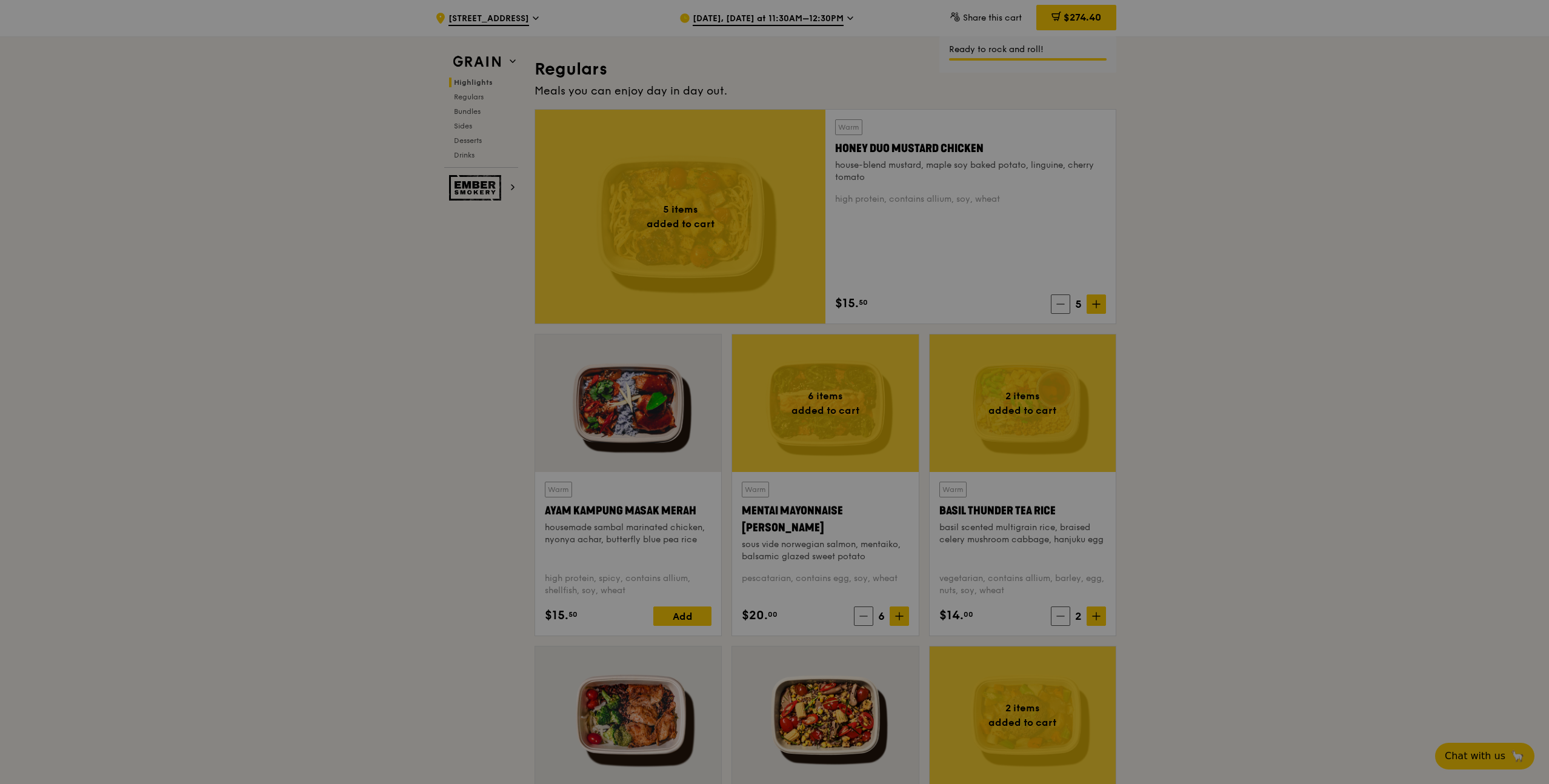
scroll to position [861, 0]
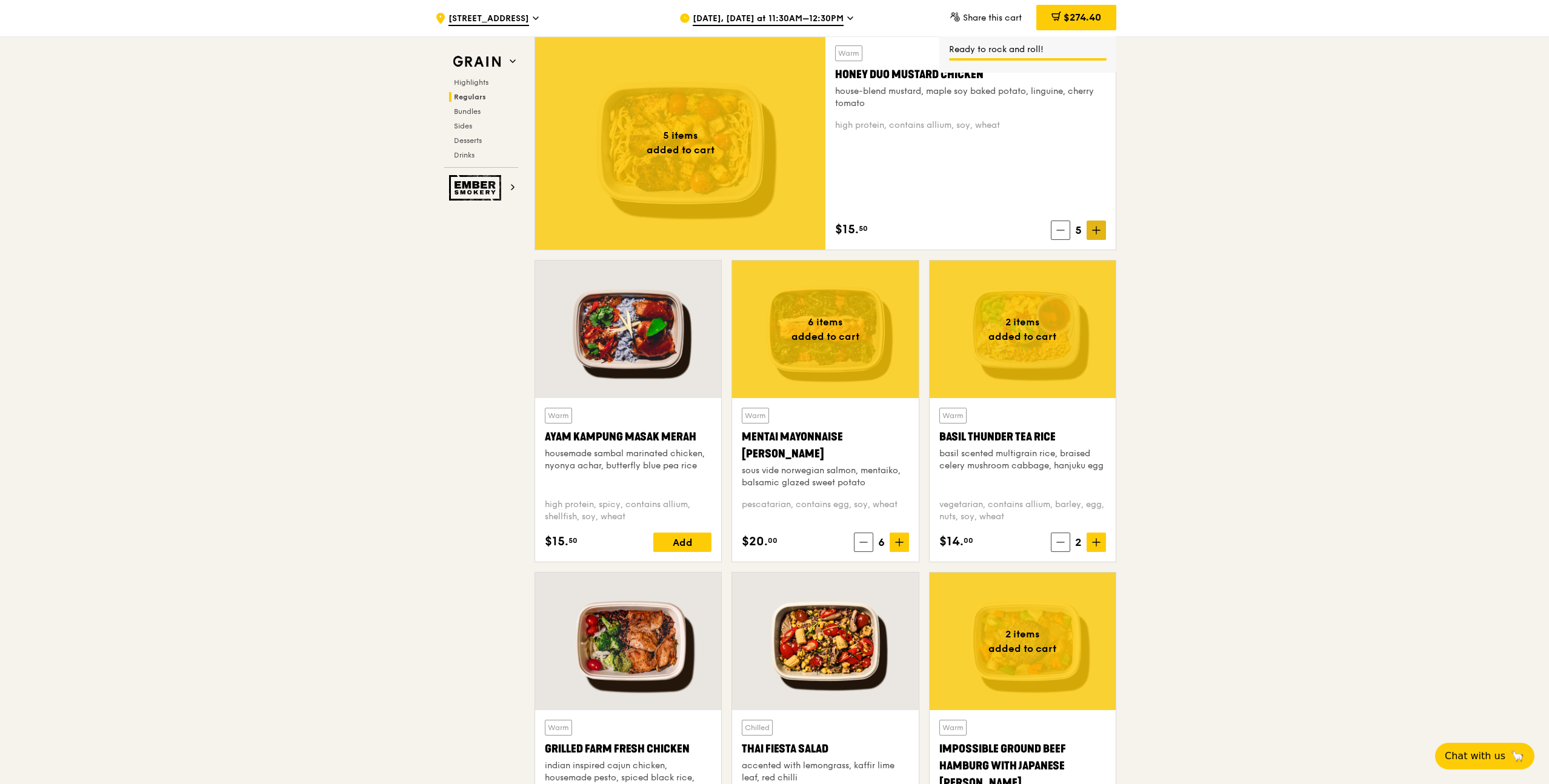
click at [1093, 231] on icon at bounding box center [1097, 230] width 9 height 9
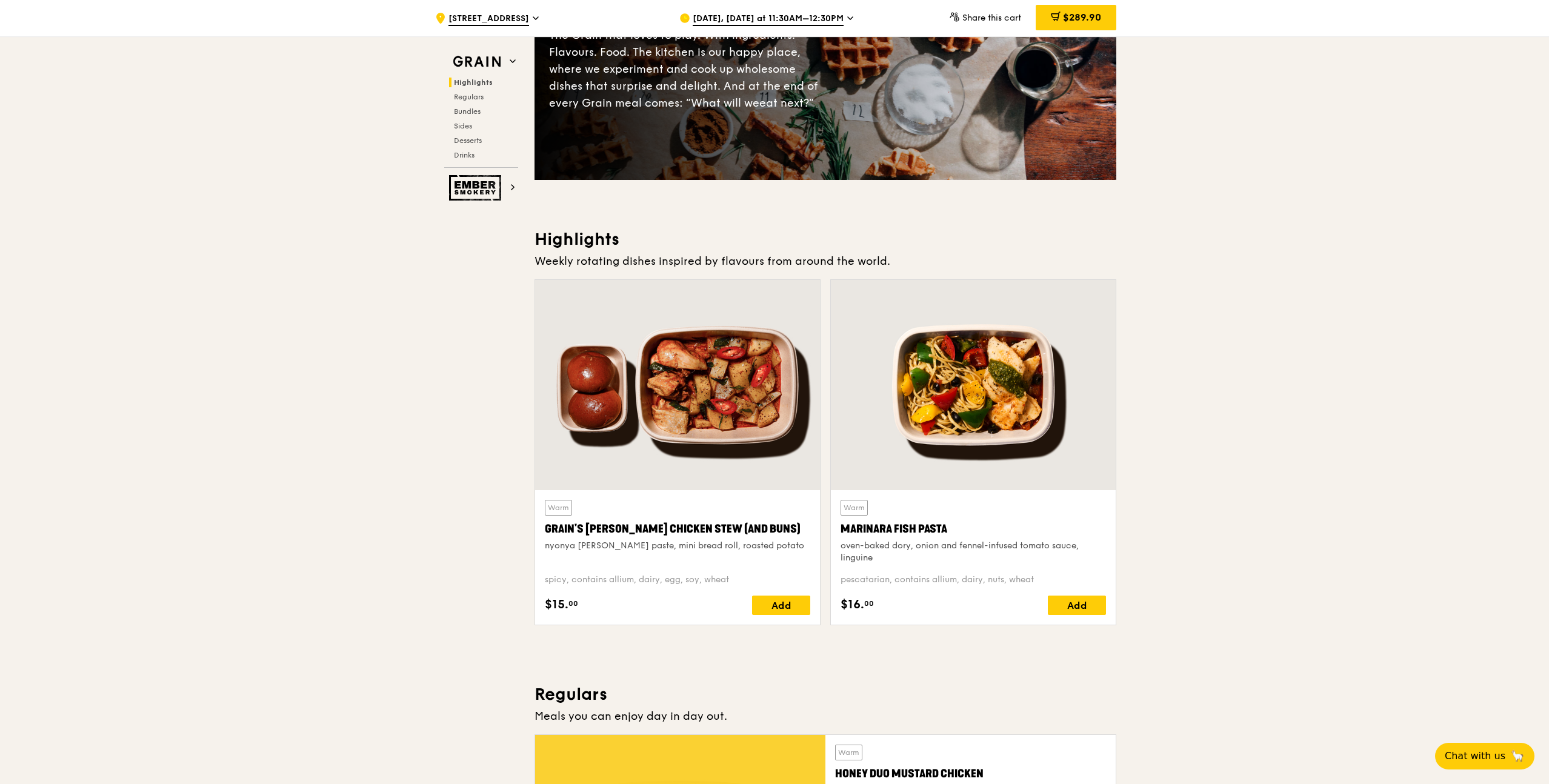
scroll to position [160, 0]
click at [792, 612] on div "Add" at bounding box center [782, 606] width 58 height 19
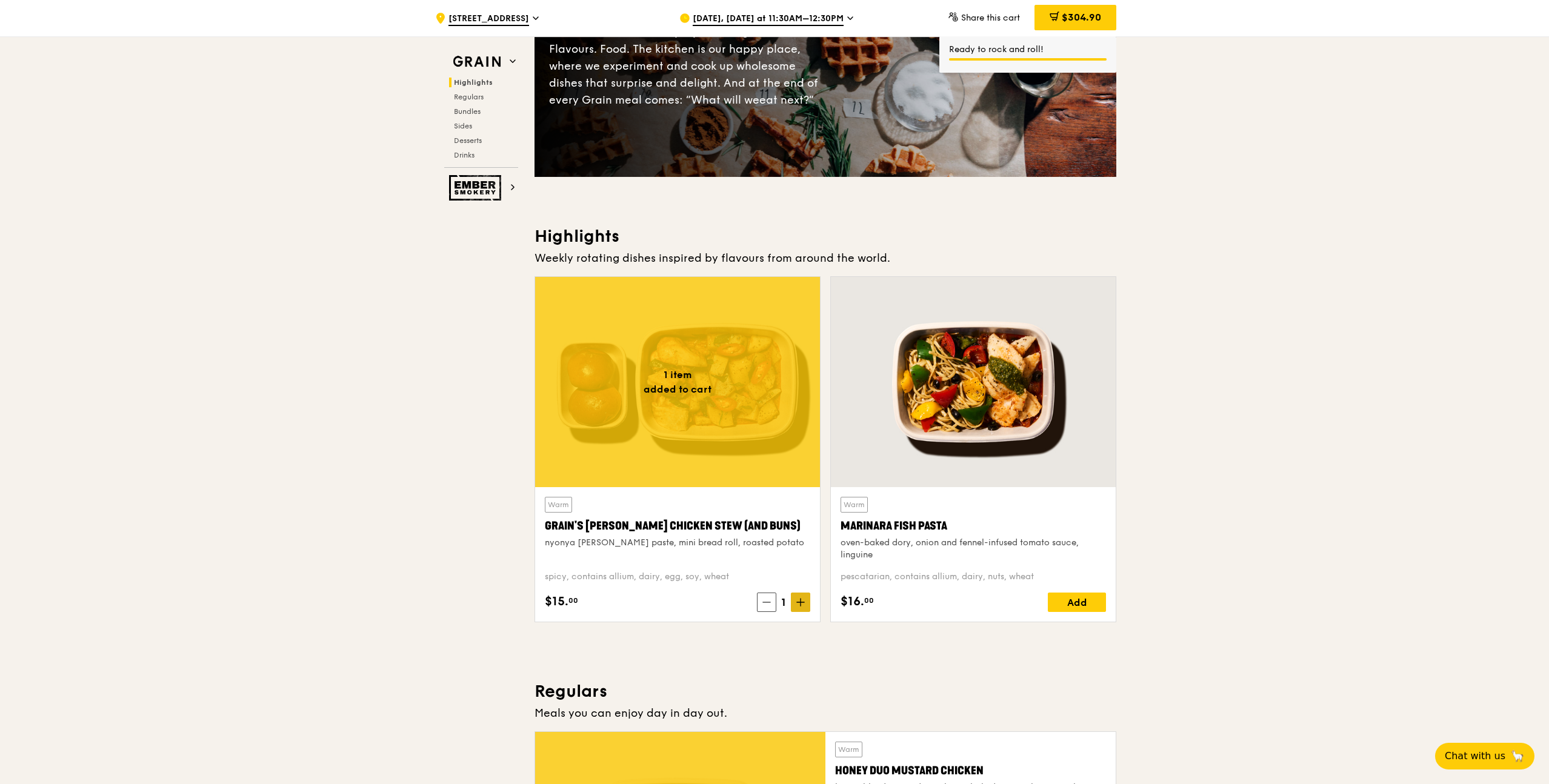
click at [799, 610] on div "Warm Grain's [PERSON_NAME] Chicken Stew (and buns) nyonya [PERSON_NAME] paste, …" at bounding box center [678, 554] width 285 height 135
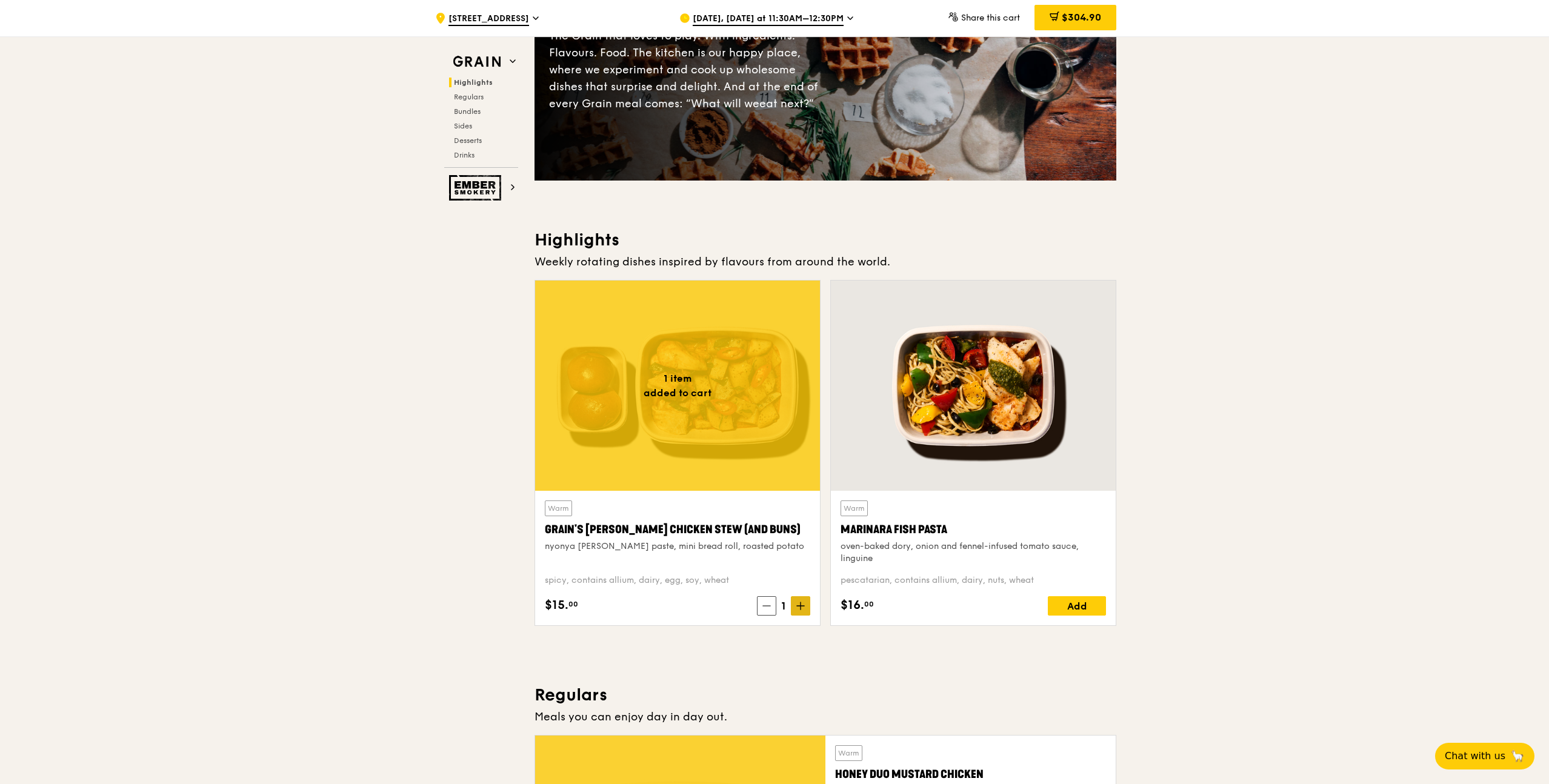
click at [801, 607] on icon at bounding box center [801, 606] width 9 height 9
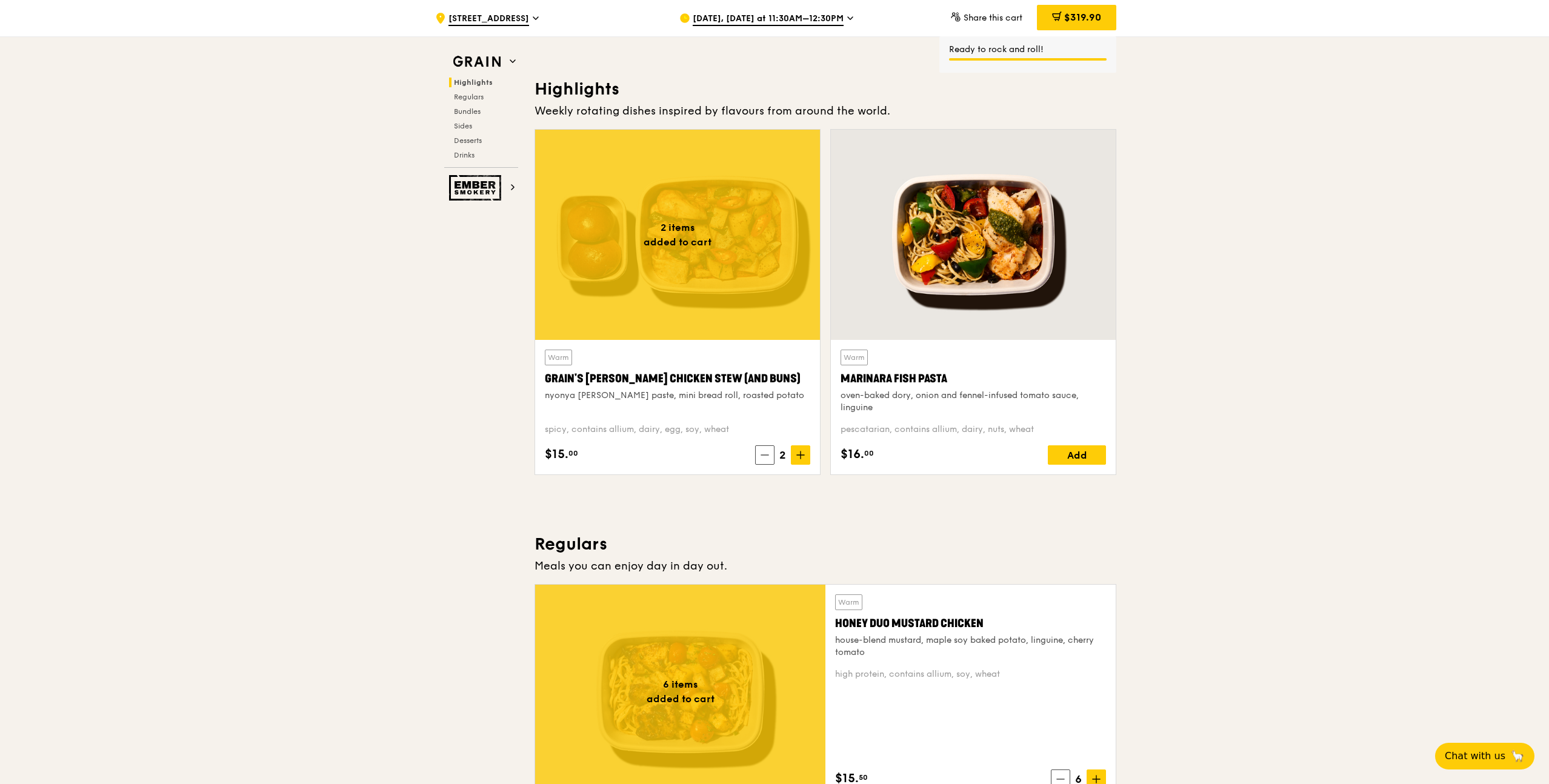
scroll to position [370, 0]
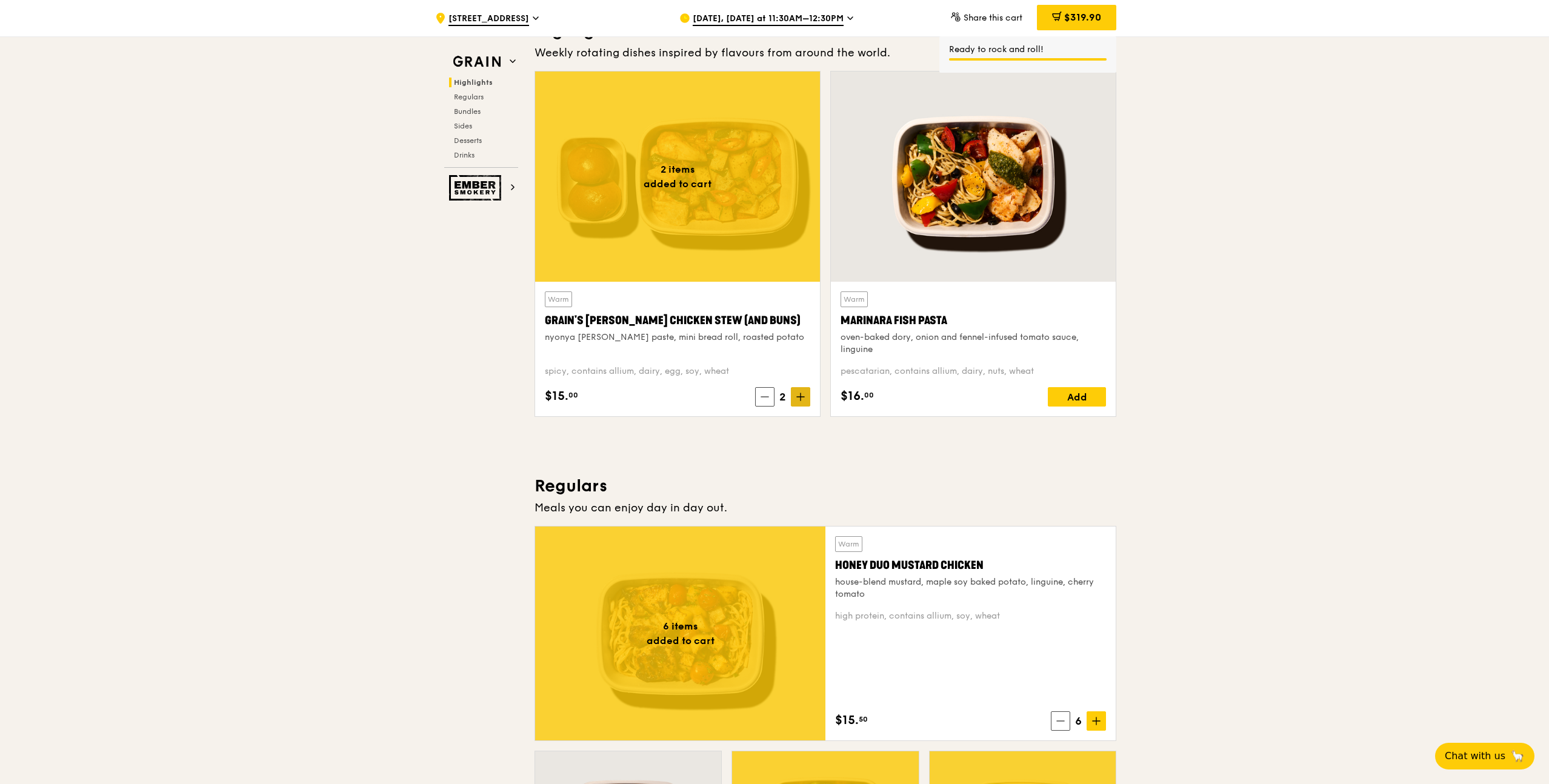
click at [799, 395] on icon at bounding box center [801, 397] width 9 height 9
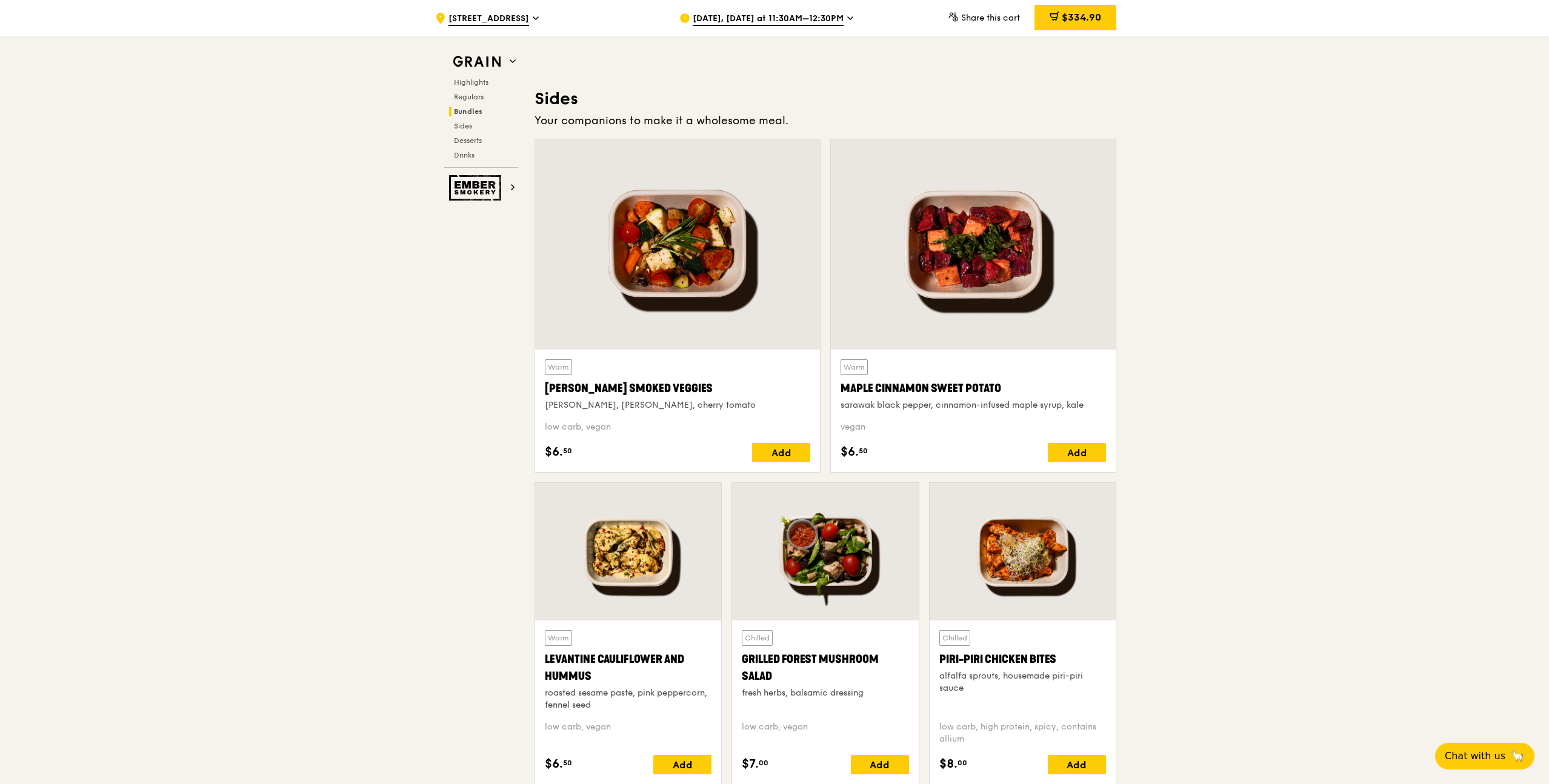
scroll to position [2741, 0]
